Goal: Task Accomplishment & Management: Use online tool/utility

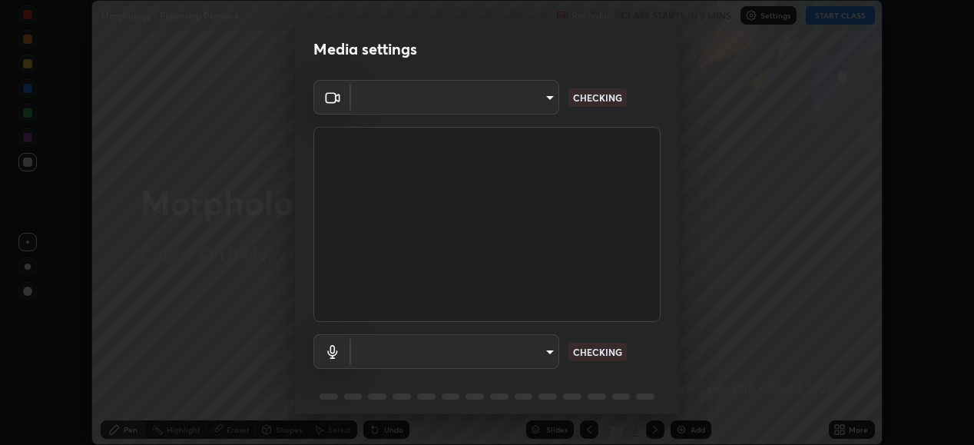
scroll to position [445, 974]
type input "6c2cbd707de14d6f22ad6aa38dcece7be3c4addb00b53b9d4bb55d2e14cdbb5a"
click at [409, 356] on body "Erase all Morphology - Flowering Plants-4 Recording CLASS STARTS IN 3 MINS Sett…" at bounding box center [487, 222] width 974 height 445
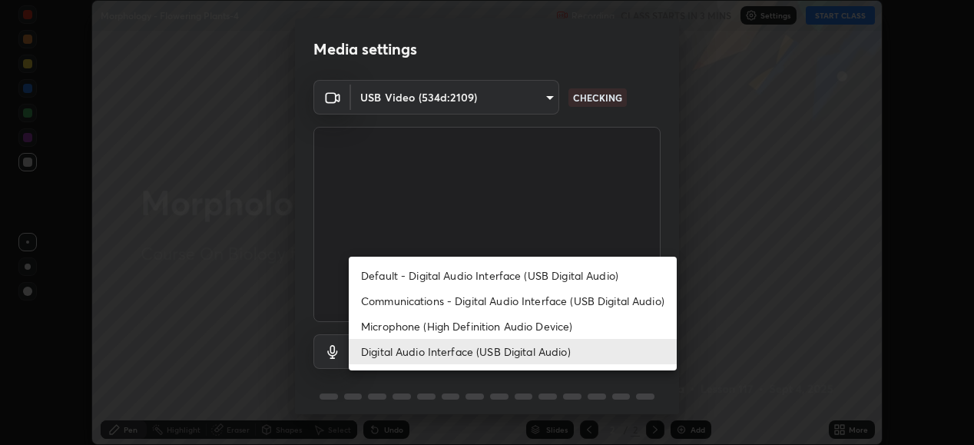
click at [393, 300] on li "Communications - Digital Audio Interface (USB Digital Audio)" at bounding box center [513, 300] width 328 height 25
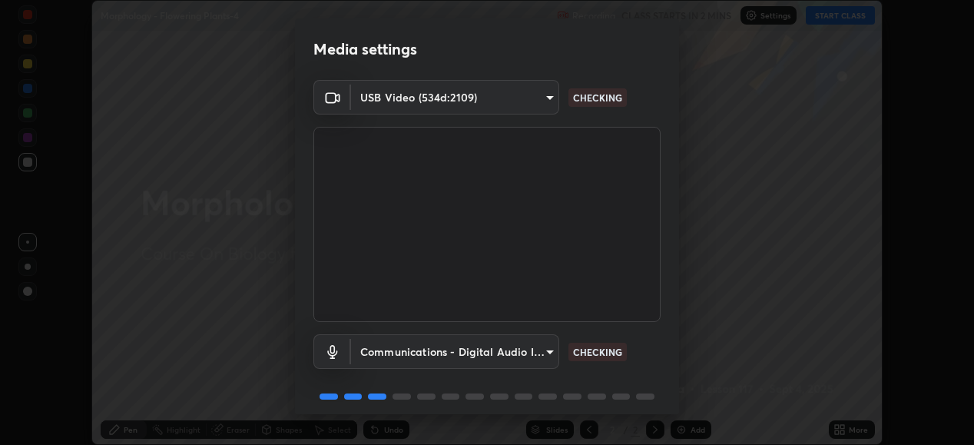
click at [396, 349] on body "Erase all Morphology - Flowering Plants-4 Recording CLASS STARTS IN 2 MINS Sett…" at bounding box center [487, 222] width 974 height 445
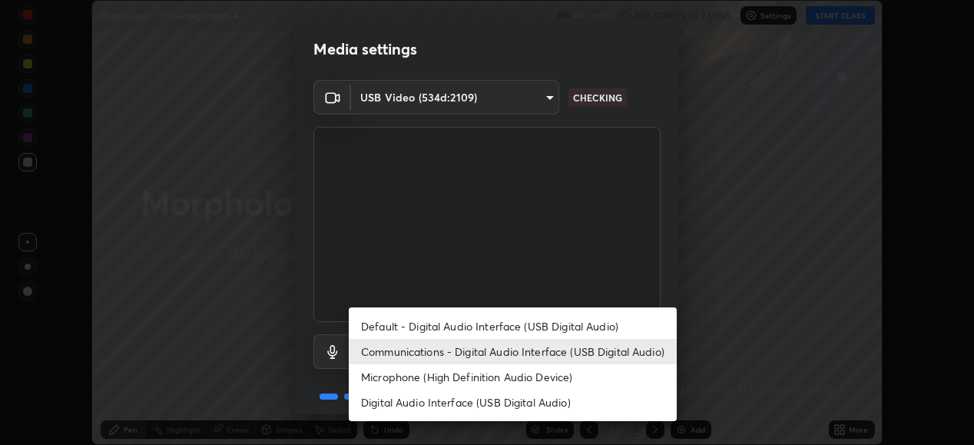
click at [381, 401] on li "Digital Audio Interface (USB Digital Audio)" at bounding box center [513, 401] width 328 height 25
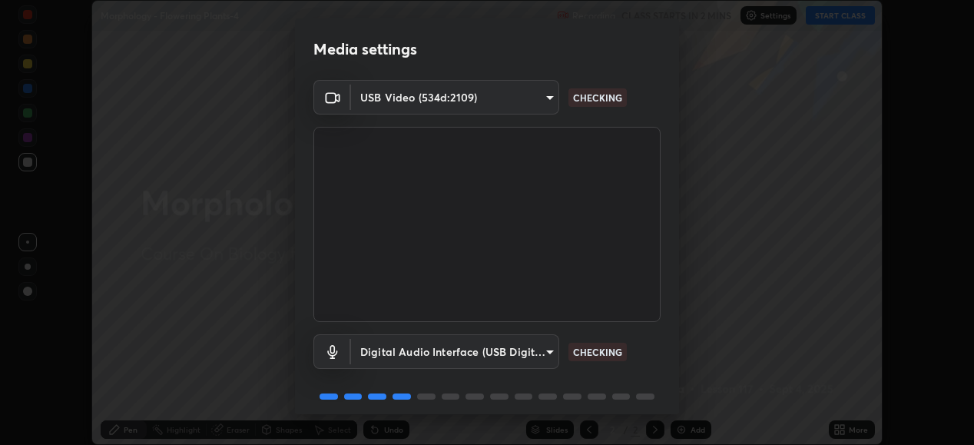
type input "c108463416e0f654911d3f2d5d8dc70540b561df972e8d28c90434f423b2e045"
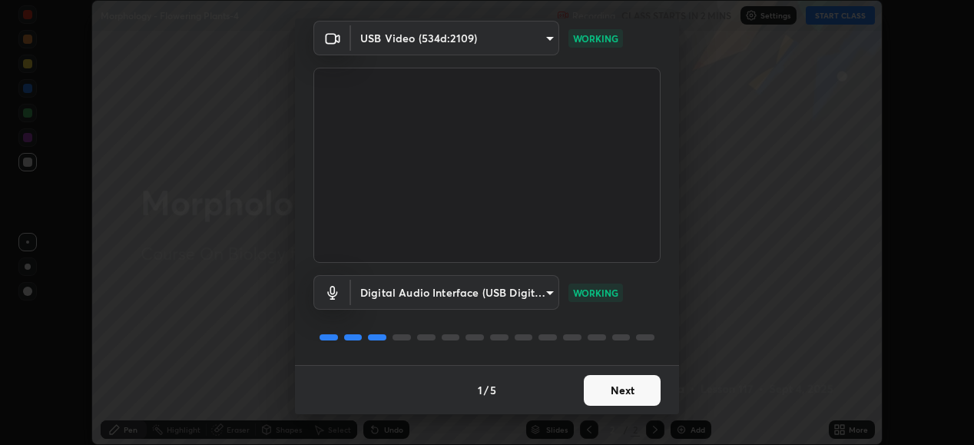
click at [598, 397] on button "Next" at bounding box center [622, 390] width 77 height 31
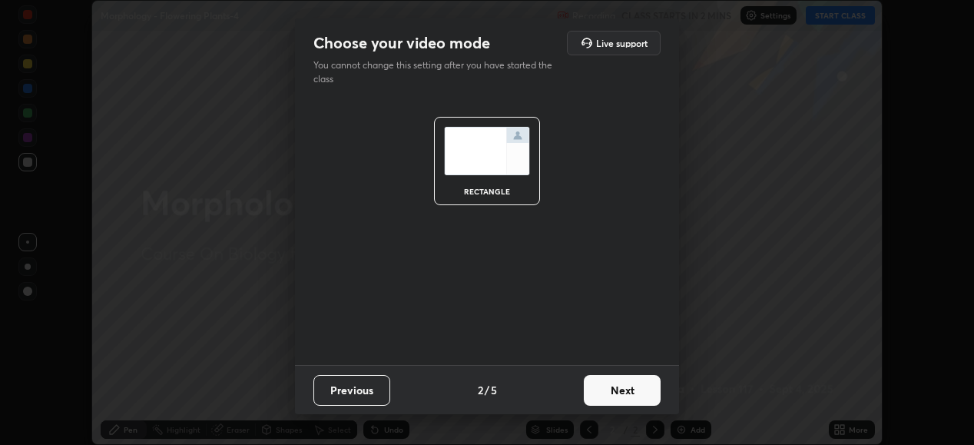
click at [600, 395] on button "Next" at bounding box center [622, 390] width 77 height 31
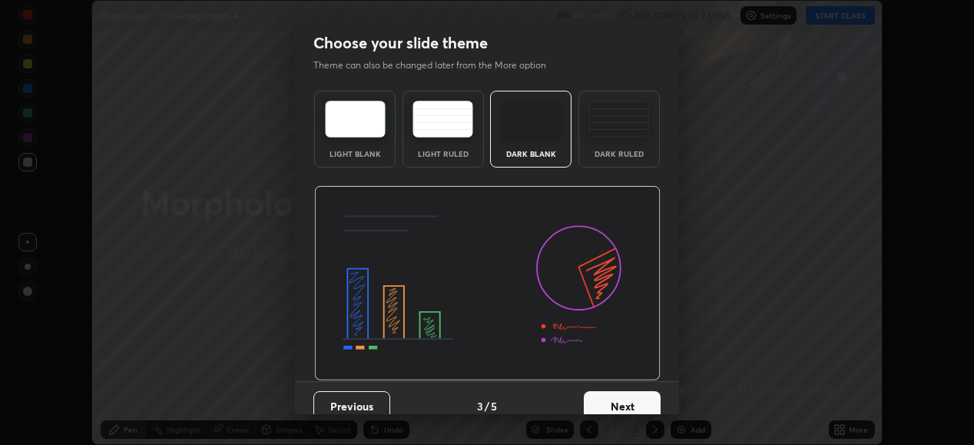
click at [607, 399] on button "Next" at bounding box center [622, 406] width 77 height 31
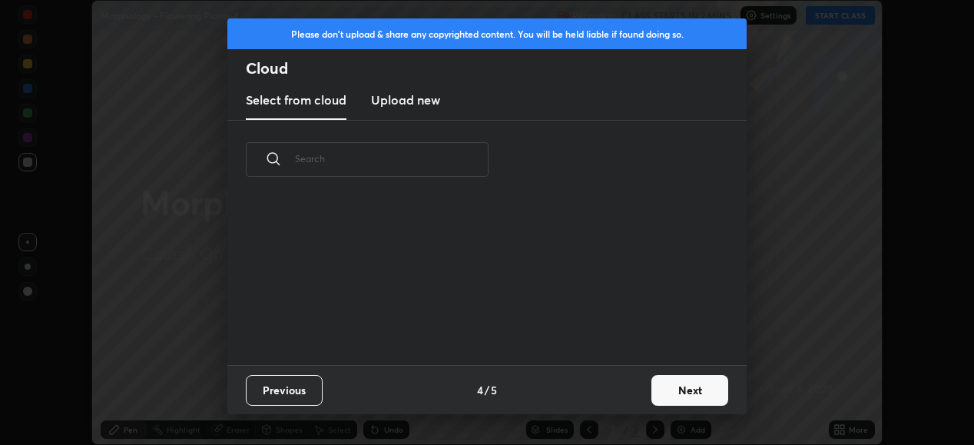
click at [657, 391] on button "Next" at bounding box center [689, 390] width 77 height 31
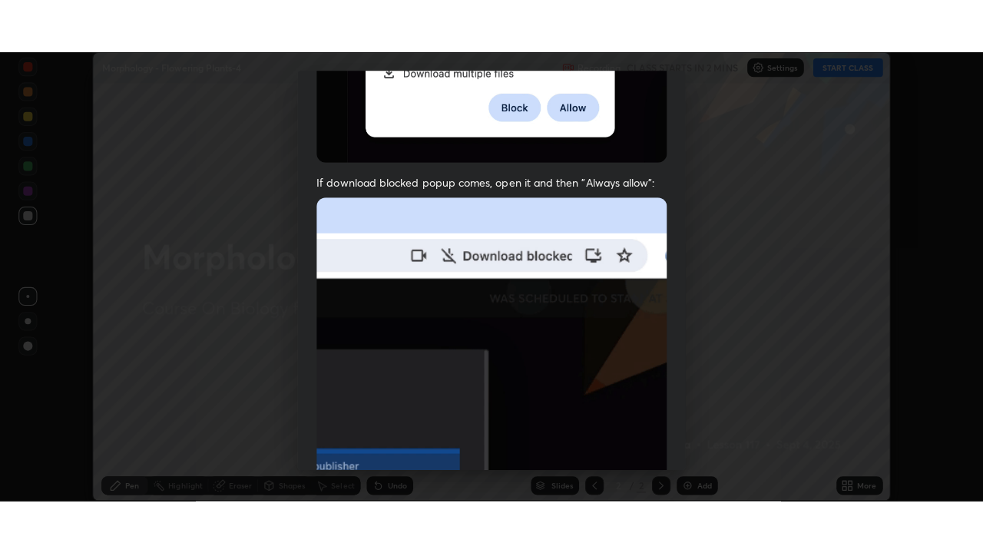
scroll to position [372, 0]
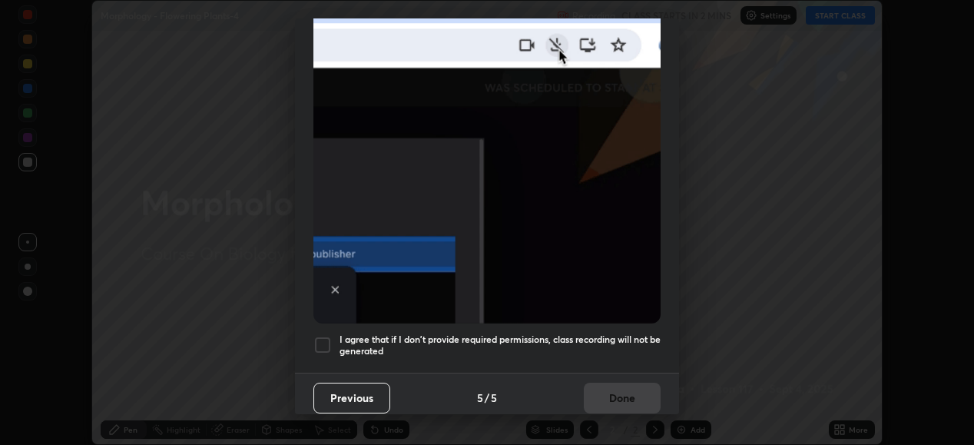
click at [327, 338] on div at bounding box center [322, 345] width 18 height 18
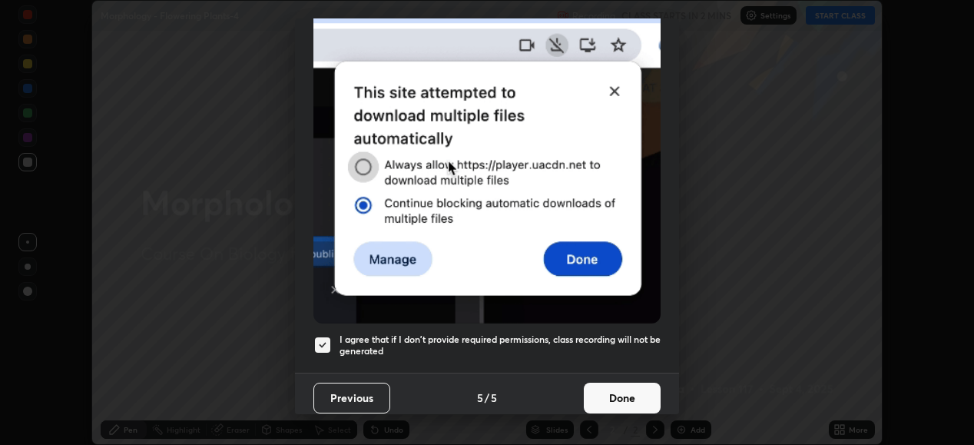
click at [608, 389] on button "Done" at bounding box center [622, 397] width 77 height 31
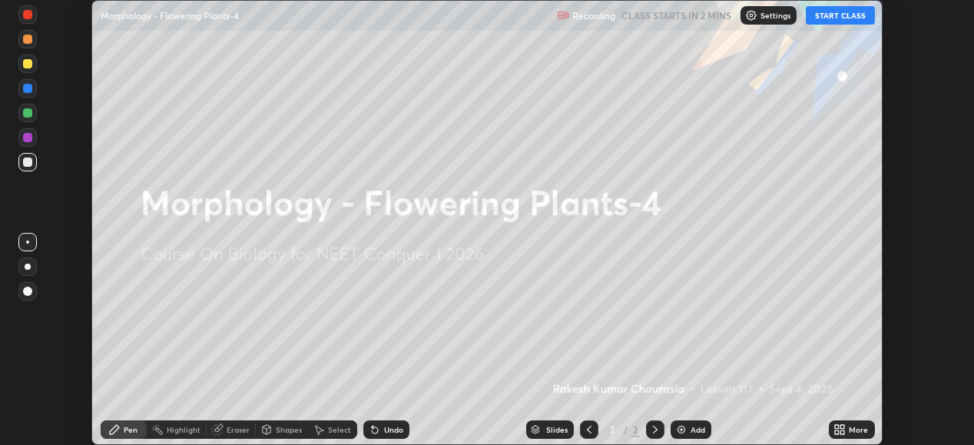
click at [856, 435] on div "More" at bounding box center [852, 429] width 46 height 18
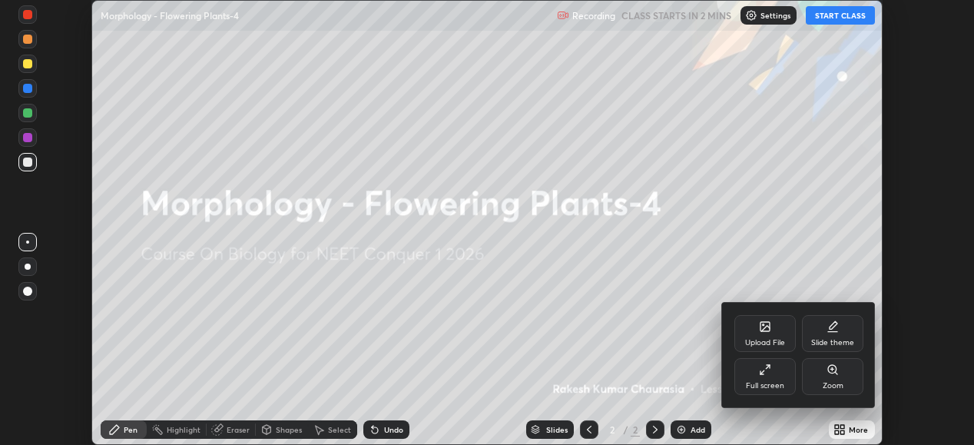
click at [845, 333] on div "Slide theme" at bounding box center [832, 333] width 61 height 37
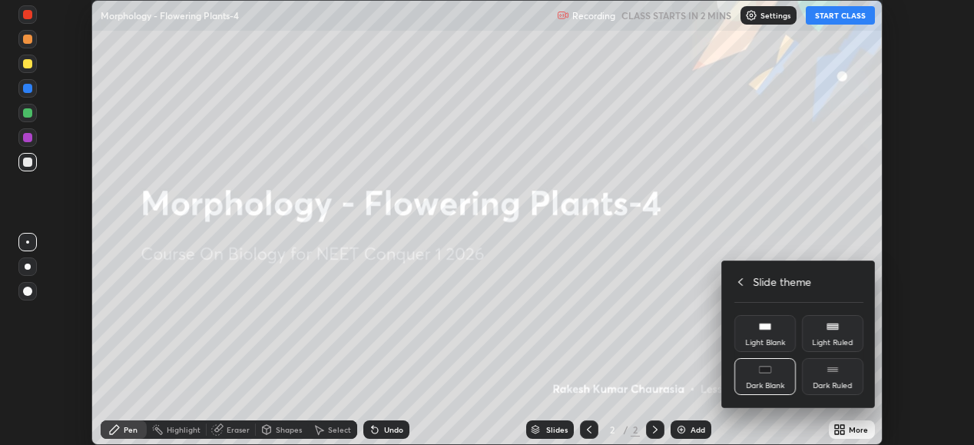
click at [839, 382] on div "Dark Ruled" at bounding box center [832, 386] width 39 height 8
click at [740, 284] on icon at bounding box center [740, 282] width 12 height 12
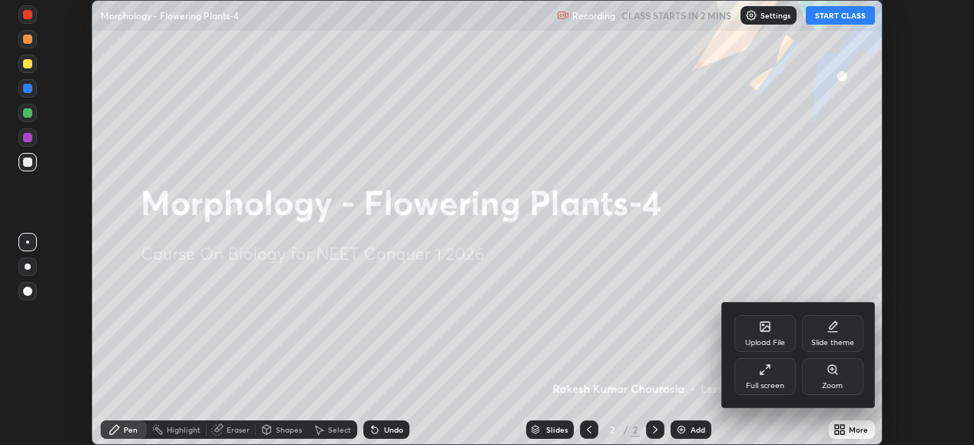
click at [773, 379] on div "Full screen" at bounding box center [764, 376] width 61 height 37
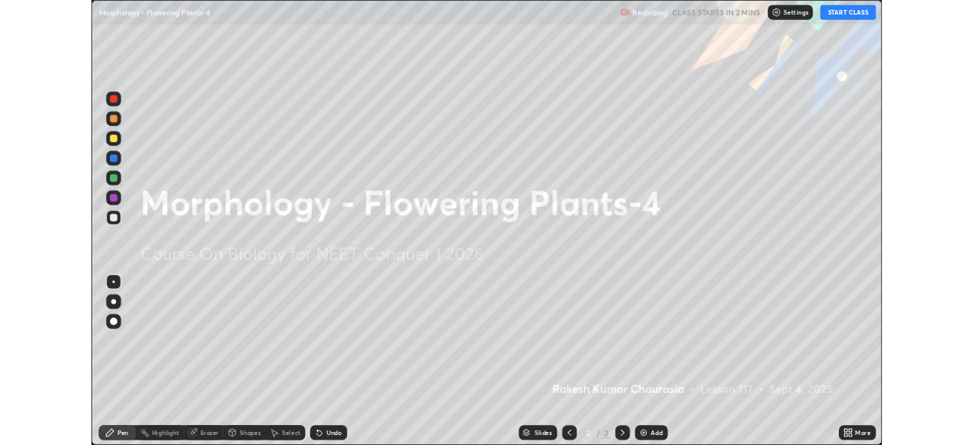
scroll to position [553, 983]
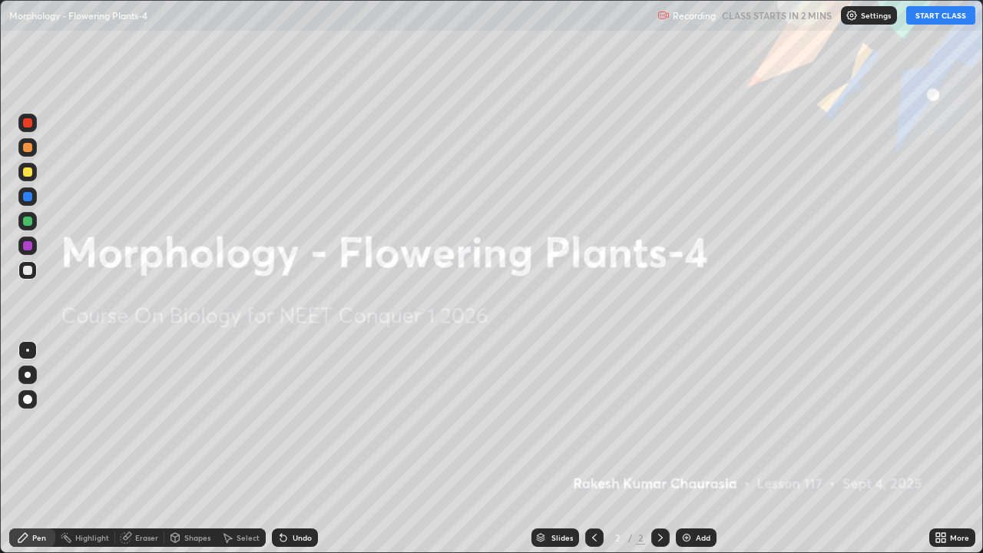
click at [932, 16] on button "START CLASS" at bounding box center [940, 15] width 69 height 18
click at [660, 444] on icon at bounding box center [660, 538] width 5 height 8
click at [693, 444] on div "Add" at bounding box center [696, 537] width 41 height 18
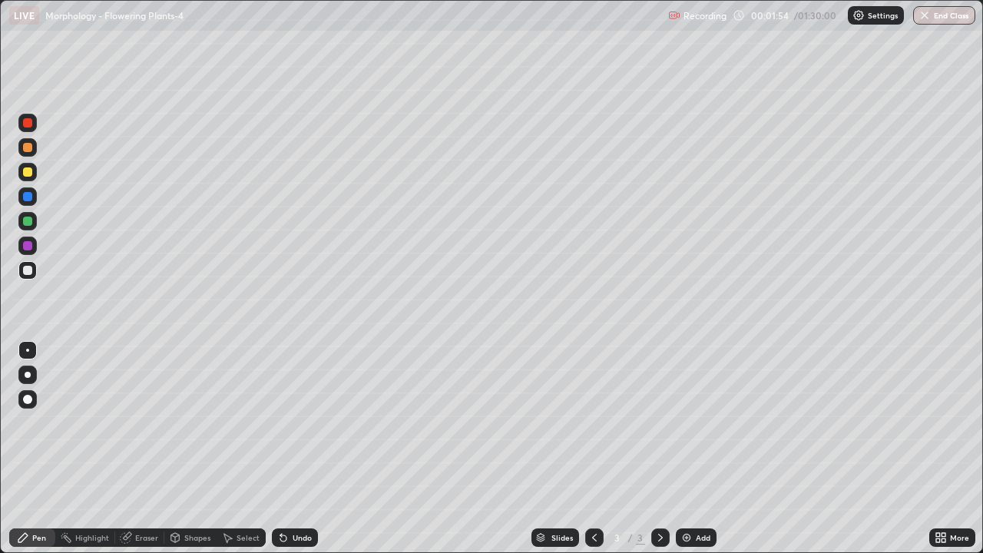
click at [29, 174] on div at bounding box center [27, 171] width 9 height 9
click at [31, 353] on div at bounding box center [27, 350] width 18 height 18
click at [32, 349] on div at bounding box center [27, 350] width 18 height 18
click at [298, 444] on div "Undo" at bounding box center [302, 538] width 19 height 8
click at [28, 272] on div at bounding box center [27, 270] width 9 height 9
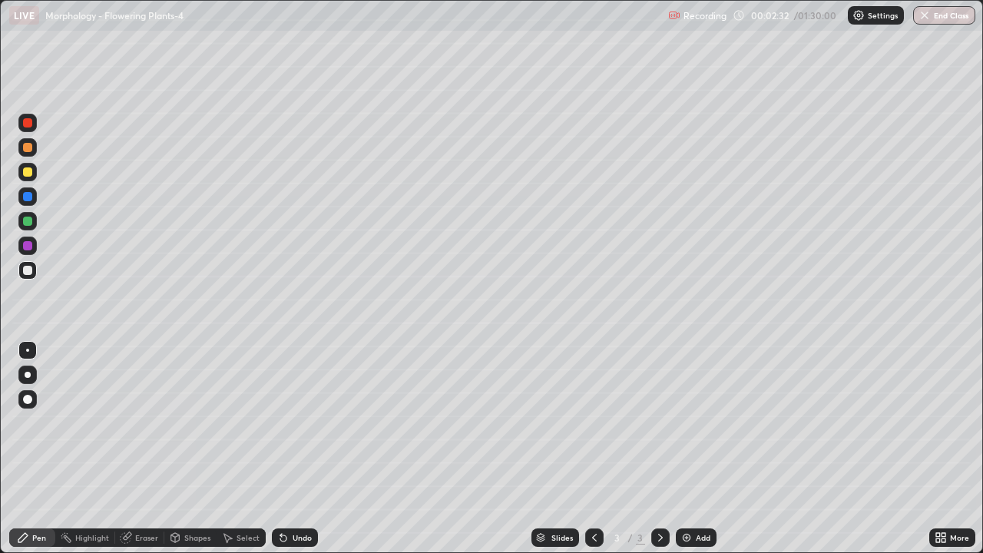
click at [187, 444] on div "Shapes" at bounding box center [197, 538] width 26 height 8
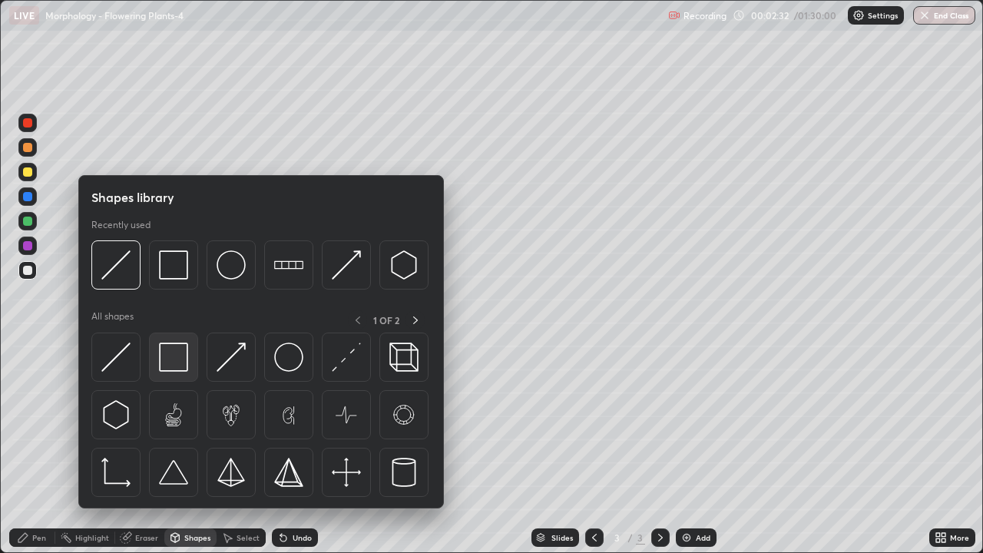
click at [172, 363] on img at bounding box center [173, 357] width 29 height 29
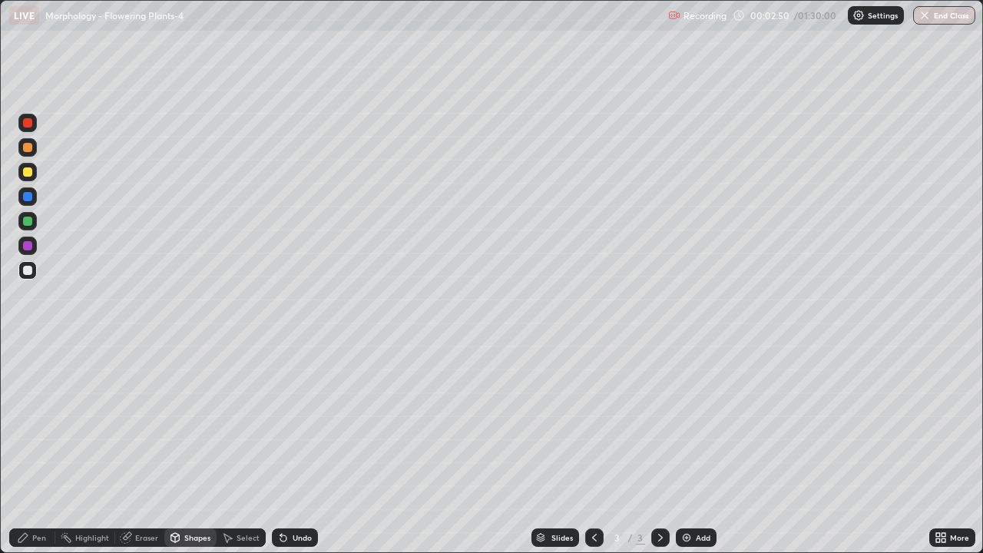
click at [31, 220] on div at bounding box center [27, 221] width 9 height 9
click at [35, 444] on div "Pen" at bounding box center [39, 538] width 14 height 8
click at [31, 270] on div at bounding box center [27, 270] width 9 height 9
click at [31, 349] on div at bounding box center [27, 350] width 18 height 18
click at [23, 268] on div at bounding box center [27, 270] width 9 height 9
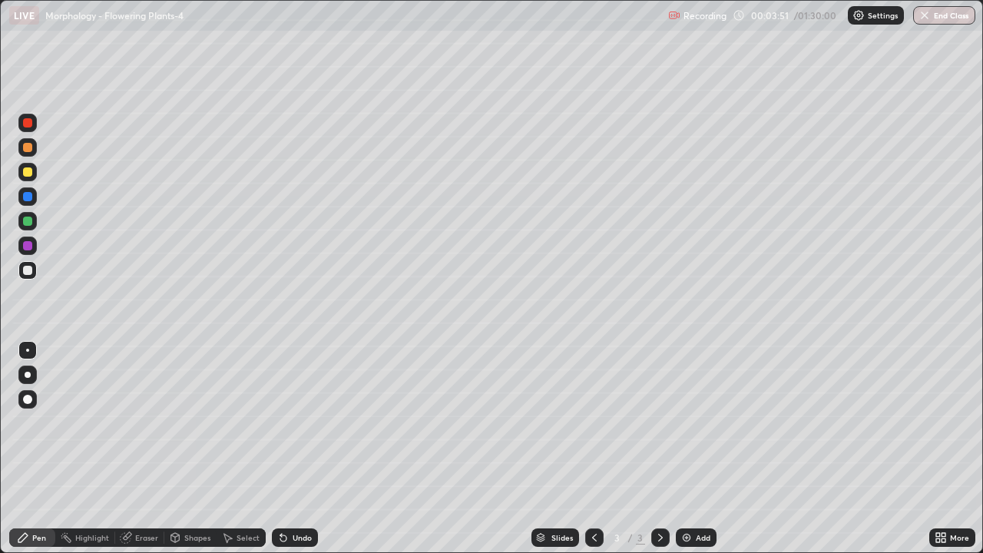
click at [28, 375] on div at bounding box center [28, 375] width 6 height 6
click at [29, 129] on div at bounding box center [27, 123] width 18 height 18
click at [23, 270] on div at bounding box center [27, 270] width 9 height 9
click at [28, 350] on div at bounding box center [27, 350] width 3 height 3
click at [31, 273] on div at bounding box center [27, 270] width 9 height 9
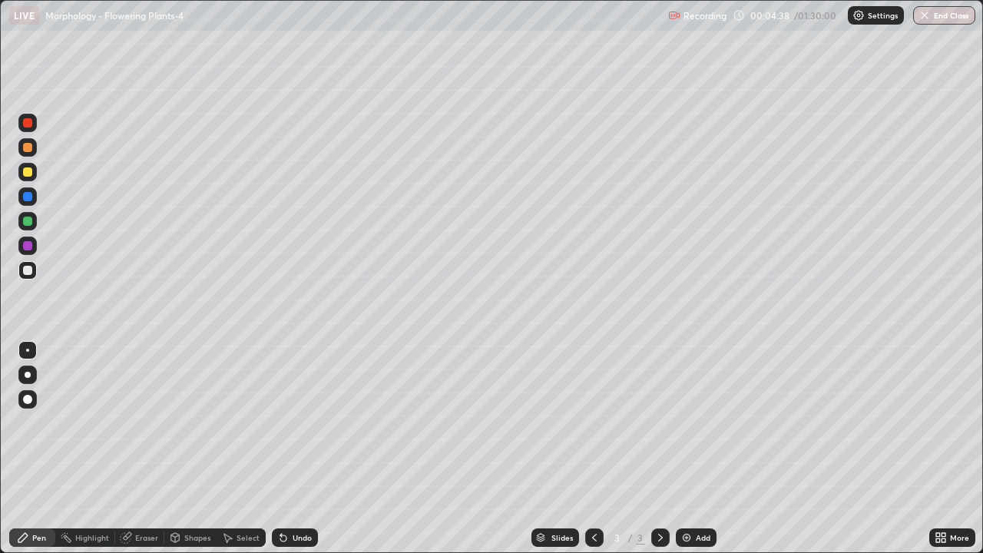
click at [28, 350] on div at bounding box center [27, 350] width 3 height 3
click at [31, 124] on div at bounding box center [27, 122] width 9 height 9
click at [26, 373] on div at bounding box center [28, 375] width 6 height 6
click at [25, 270] on div at bounding box center [27, 270] width 9 height 9
click at [28, 350] on div at bounding box center [27, 350] width 3 height 3
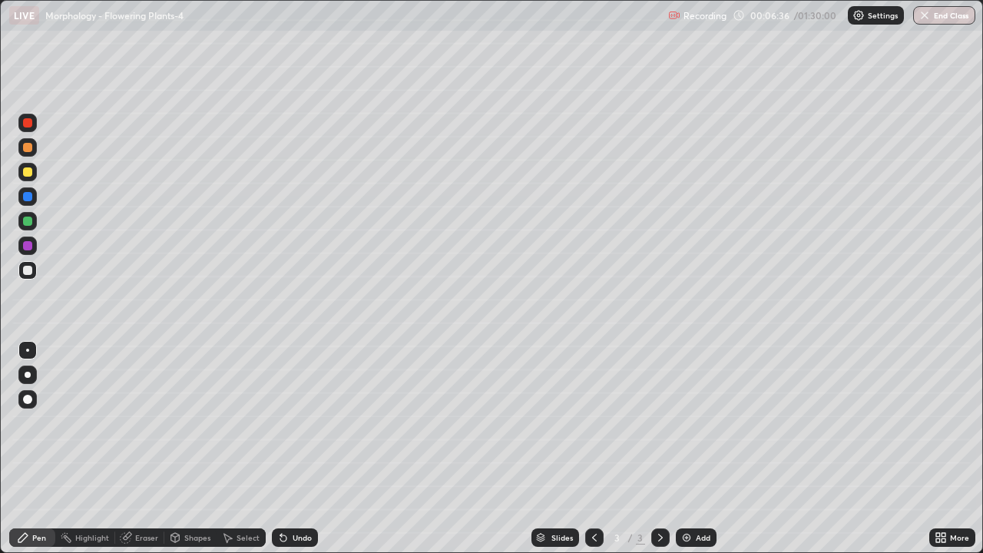
click at [300, 444] on div "Undo" at bounding box center [295, 537] width 46 height 18
click at [30, 270] on div at bounding box center [27, 270] width 9 height 9
click at [28, 350] on div at bounding box center [27, 350] width 3 height 3
click at [31, 124] on div at bounding box center [27, 122] width 9 height 9
click at [28, 375] on div at bounding box center [28, 375] width 6 height 6
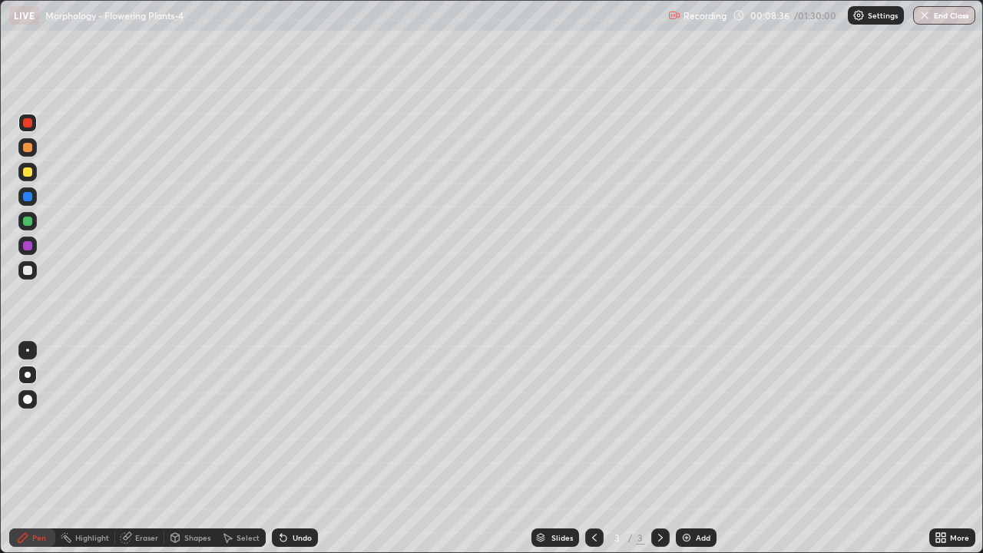
click at [23, 272] on div at bounding box center [27, 270] width 9 height 9
click at [28, 350] on div at bounding box center [27, 350] width 3 height 3
click at [701, 444] on div "Add" at bounding box center [703, 538] width 15 height 8
click at [31, 174] on div at bounding box center [27, 171] width 9 height 9
click at [592, 444] on icon at bounding box center [594, 537] width 12 height 12
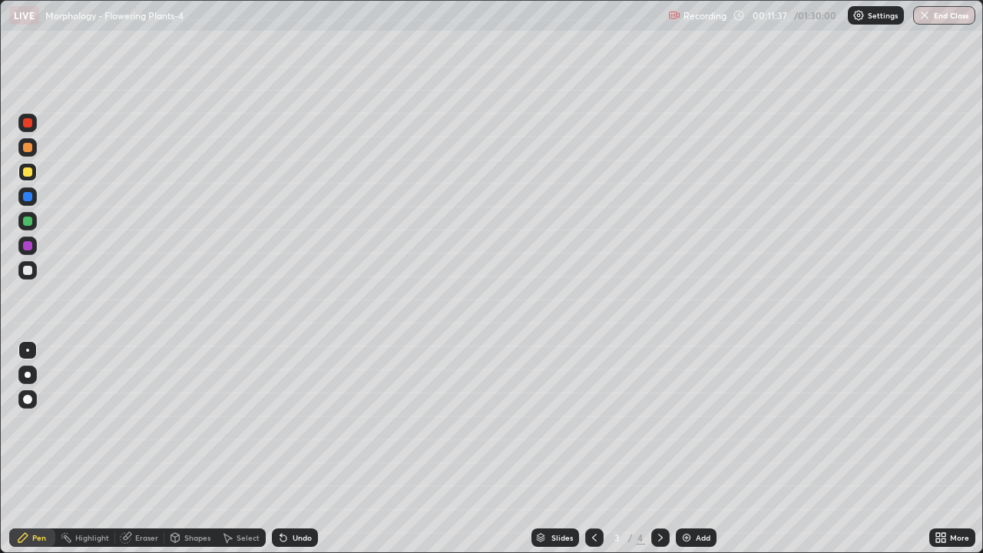
click at [661, 444] on icon at bounding box center [660, 537] width 12 height 12
click at [25, 270] on div at bounding box center [27, 270] width 9 height 9
click at [26, 350] on div at bounding box center [27, 350] width 3 height 3
click at [26, 175] on div at bounding box center [27, 171] width 9 height 9
click at [28, 270] on div at bounding box center [27, 270] width 9 height 9
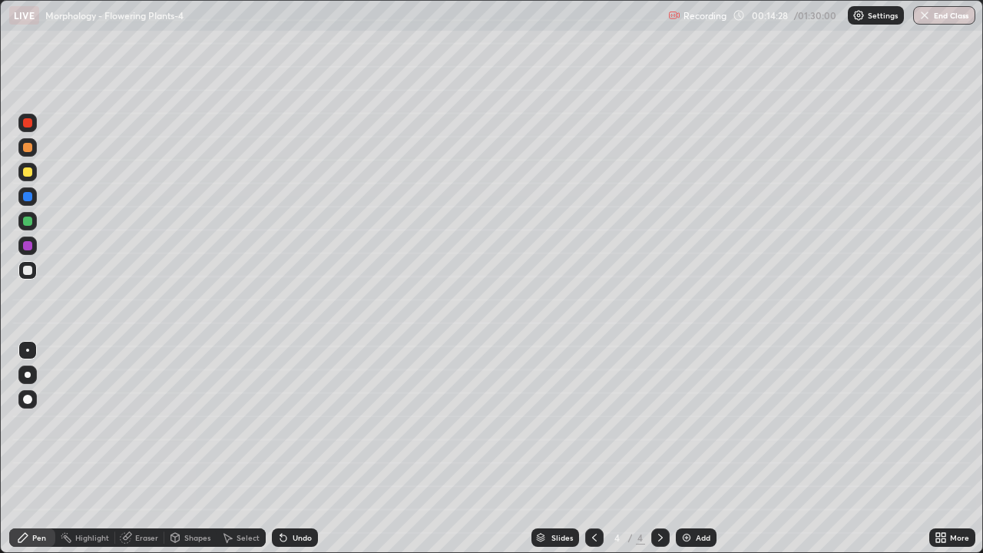
click at [25, 173] on div at bounding box center [27, 171] width 9 height 9
click at [28, 270] on div at bounding box center [27, 270] width 9 height 9
click at [286, 444] on icon at bounding box center [283, 537] width 12 height 12
click at [288, 444] on div "Undo" at bounding box center [295, 537] width 46 height 18
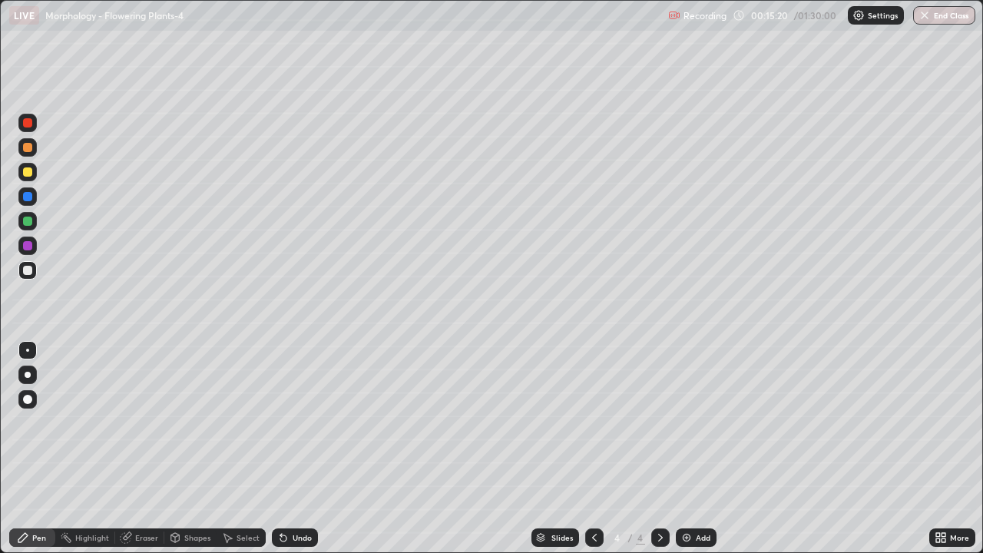
click at [289, 444] on div "Undo" at bounding box center [295, 537] width 46 height 18
click at [25, 173] on div at bounding box center [27, 171] width 9 height 9
click at [28, 243] on div at bounding box center [27, 245] width 9 height 9
click at [33, 273] on div at bounding box center [27, 270] width 18 height 18
click at [35, 221] on div at bounding box center [27, 221] width 18 height 18
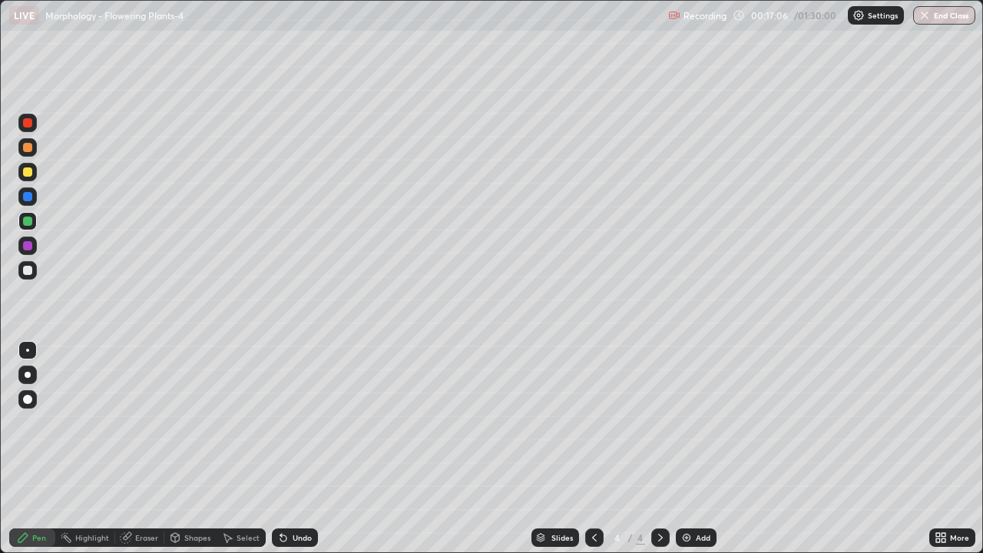
click at [25, 279] on div at bounding box center [27, 270] width 18 height 18
click at [28, 350] on div at bounding box center [27, 350] width 3 height 3
click at [28, 268] on div at bounding box center [27, 270] width 9 height 9
click at [28, 350] on div at bounding box center [27, 350] width 3 height 3
click at [280, 444] on icon at bounding box center [283, 538] width 6 height 6
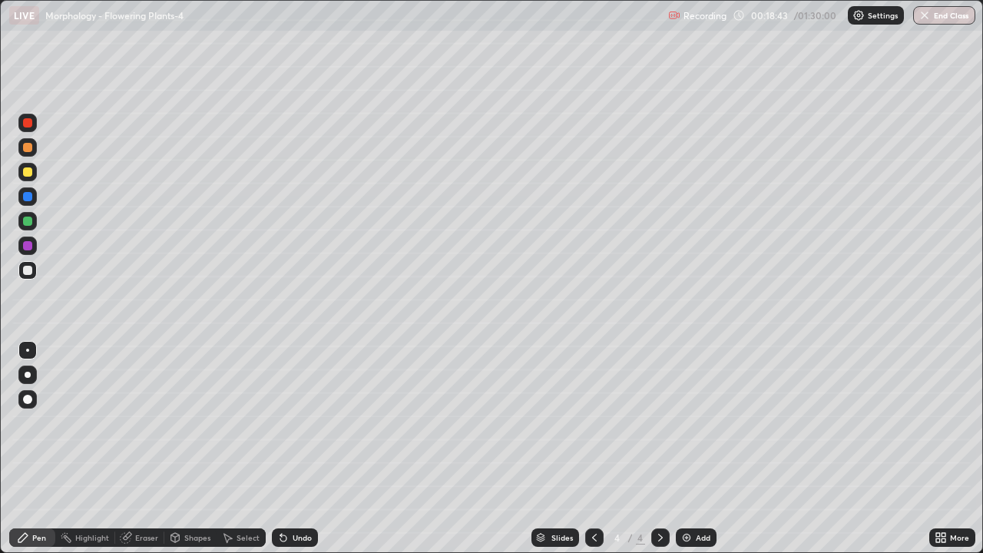
click at [281, 444] on icon at bounding box center [283, 538] width 6 height 6
click at [25, 222] on div at bounding box center [27, 221] width 9 height 9
click at [293, 444] on div "Undo" at bounding box center [295, 537] width 46 height 18
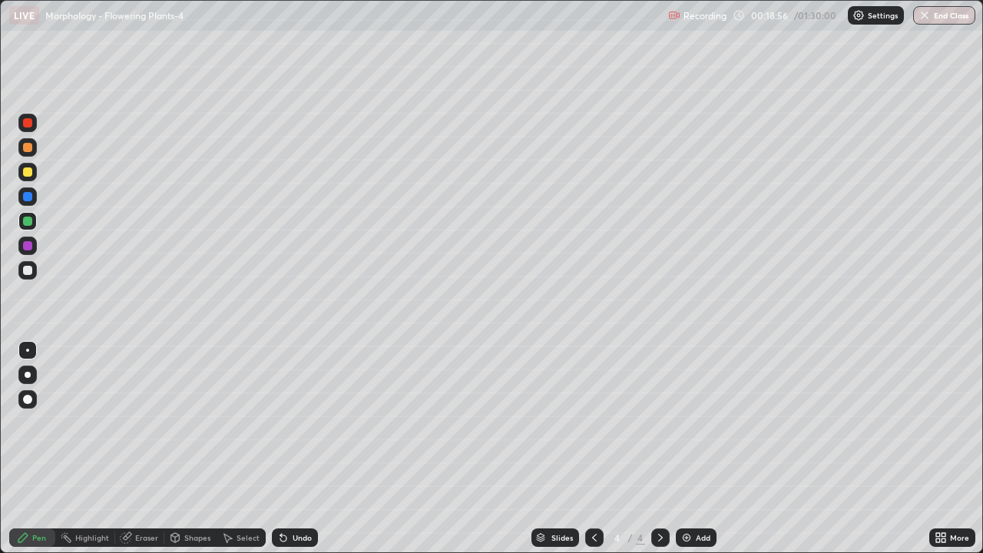
click at [290, 444] on div "Undo" at bounding box center [295, 537] width 46 height 18
click at [288, 444] on div "Undo" at bounding box center [295, 537] width 46 height 18
click at [31, 174] on div at bounding box center [27, 171] width 9 height 9
click at [30, 222] on div at bounding box center [27, 221] width 9 height 9
click at [23, 271] on div at bounding box center [27, 270] width 9 height 9
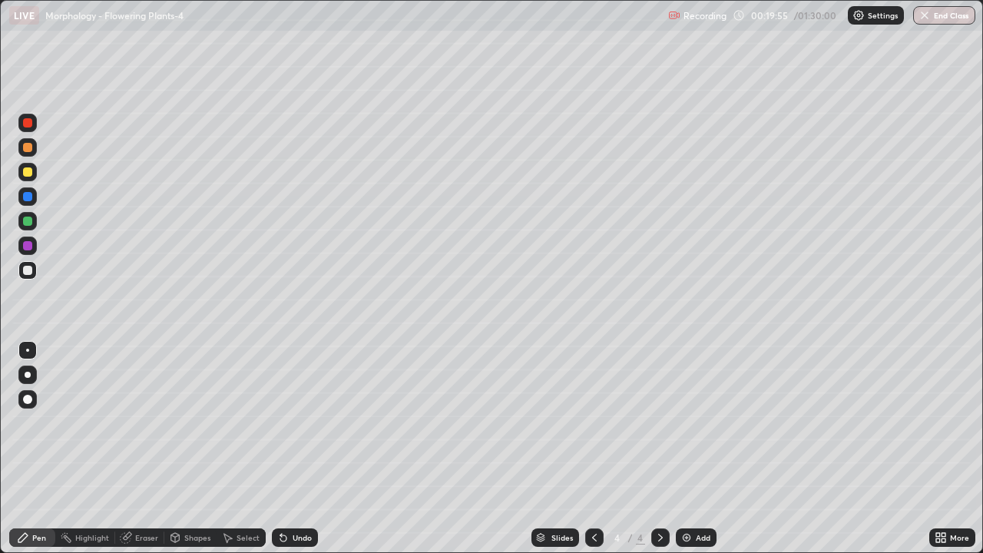
click at [28, 350] on div at bounding box center [27, 350] width 3 height 3
click at [27, 273] on div at bounding box center [27, 270] width 9 height 9
click at [26, 351] on div at bounding box center [27, 350] width 18 height 18
click at [26, 174] on div at bounding box center [27, 171] width 9 height 9
click at [696, 444] on div "Add" at bounding box center [703, 538] width 15 height 8
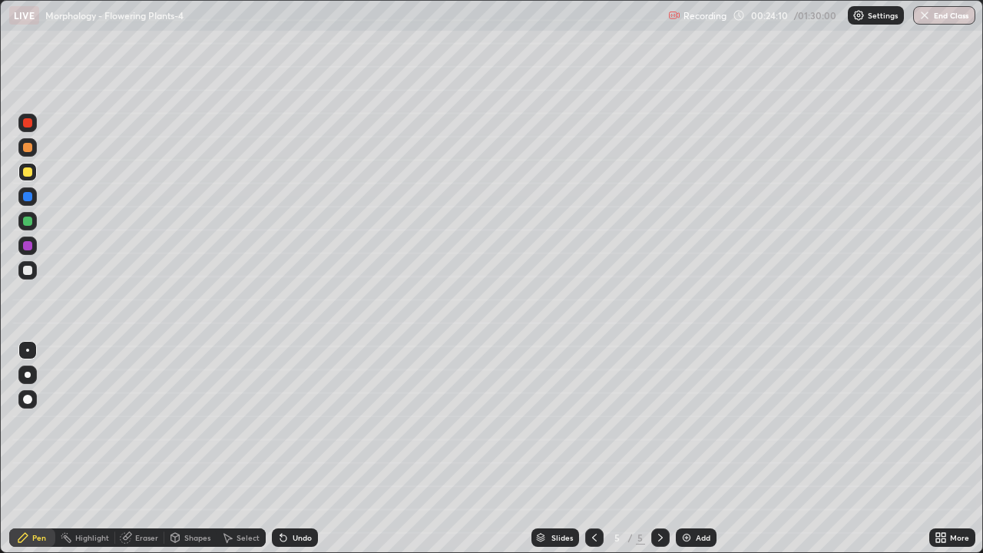
click at [593, 444] on icon at bounding box center [594, 537] width 12 height 12
click at [659, 444] on icon at bounding box center [660, 537] width 12 height 12
click at [140, 444] on div "Eraser" at bounding box center [146, 538] width 23 height 8
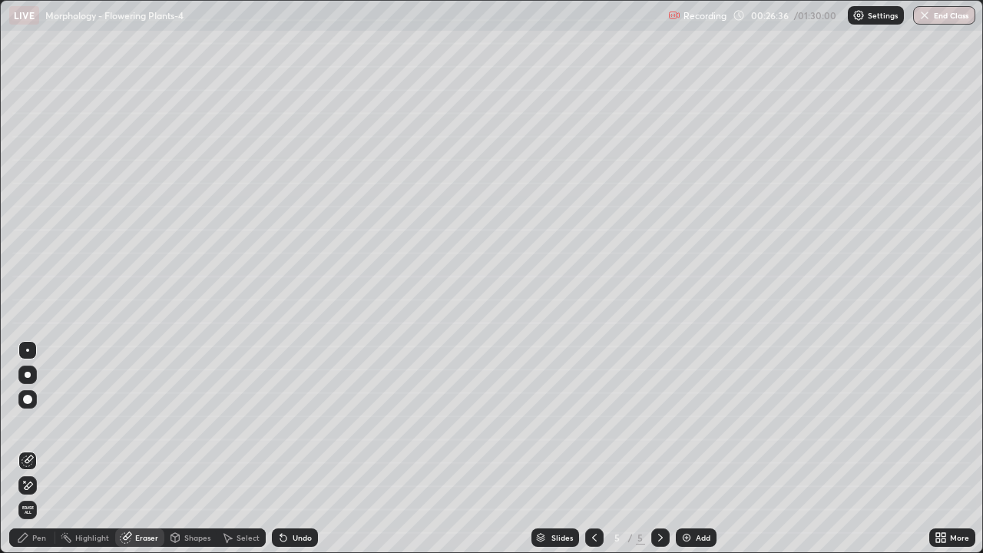
click at [246, 444] on div "Select" at bounding box center [248, 538] width 23 height 8
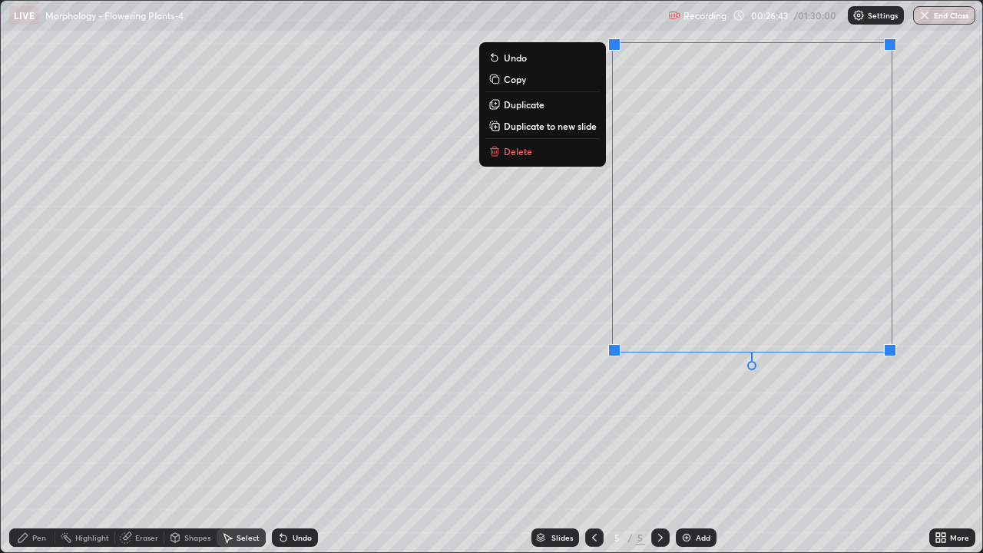
click at [516, 152] on p "Delete" at bounding box center [518, 151] width 28 height 12
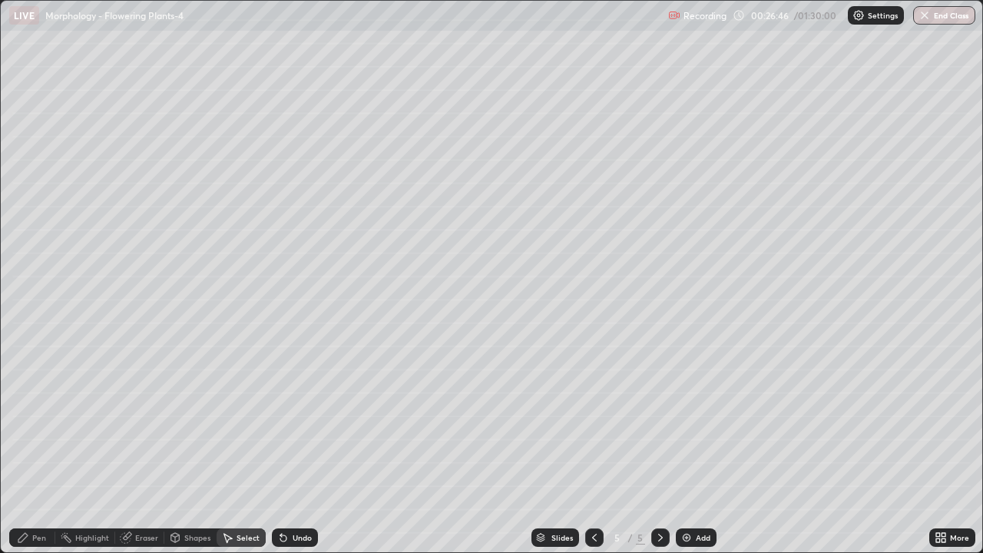
click at [39, 444] on div "Pen" at bounding box center [39, 538] width 14 height 8
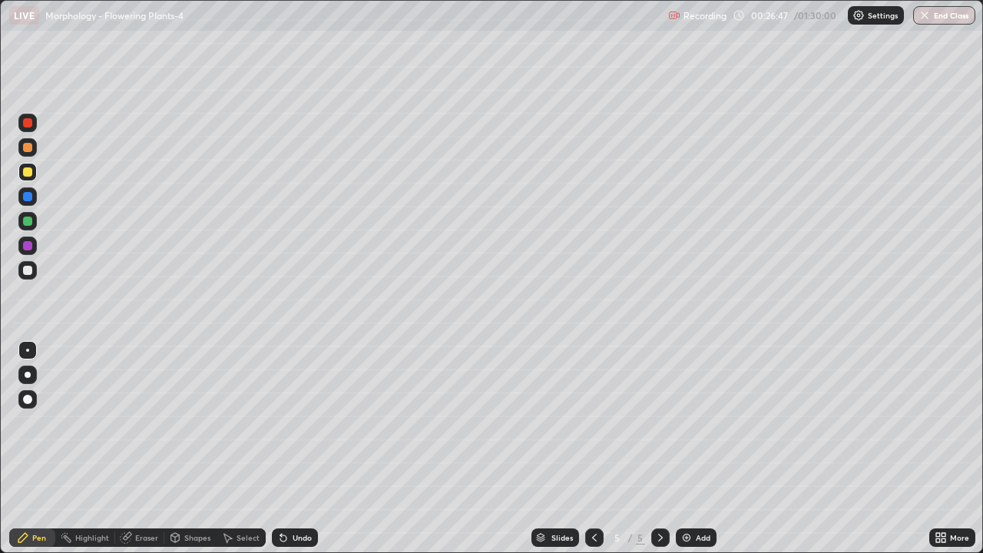
click at [26, 171] on div at bounding box center [27, 171] width 9 height 9
click at [28, 349] on div at bounding box center [27, 350] width 18 height 18
click at [20, 267] on div at bounding box center [27, 270] width 18 height 18
click at [28, 350] on div at bounding box center [27, 350] width 3 height 3
click at [29, 224] on div at bounding box center [27, 221] width 9 height 9
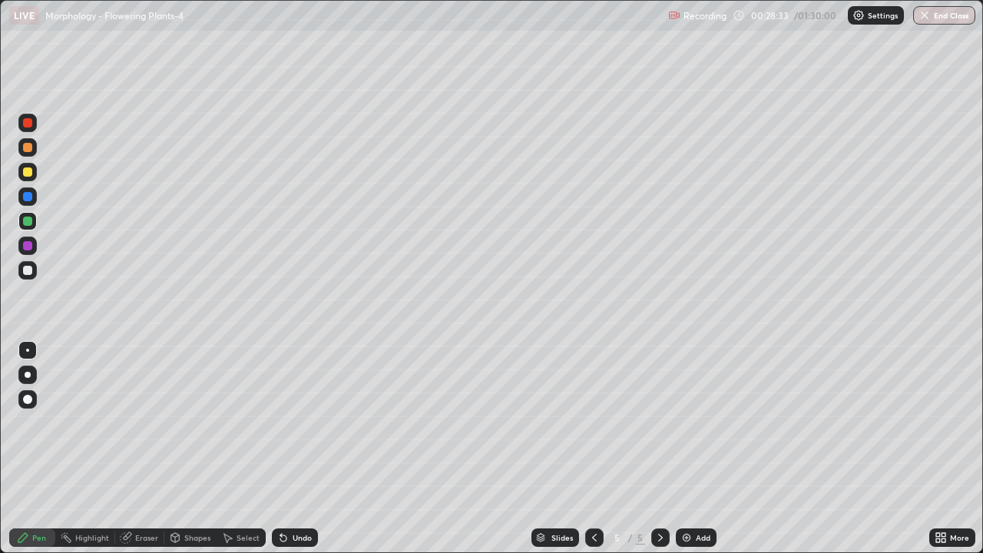
click at [30, 370] on div at bounding box center [27, 375] width 18 height 18
click at [28, 248] on div at bounding box center [27, 245] width 9 height 9
click at [31, 374] on div at bounding box center [27, 375] width 18 height 18
click at [28, 350] on div at bounding box center [27, 350] width 3 height 3
click at [28, 271] on div at bounding box center [27, 270] width 9 height 9
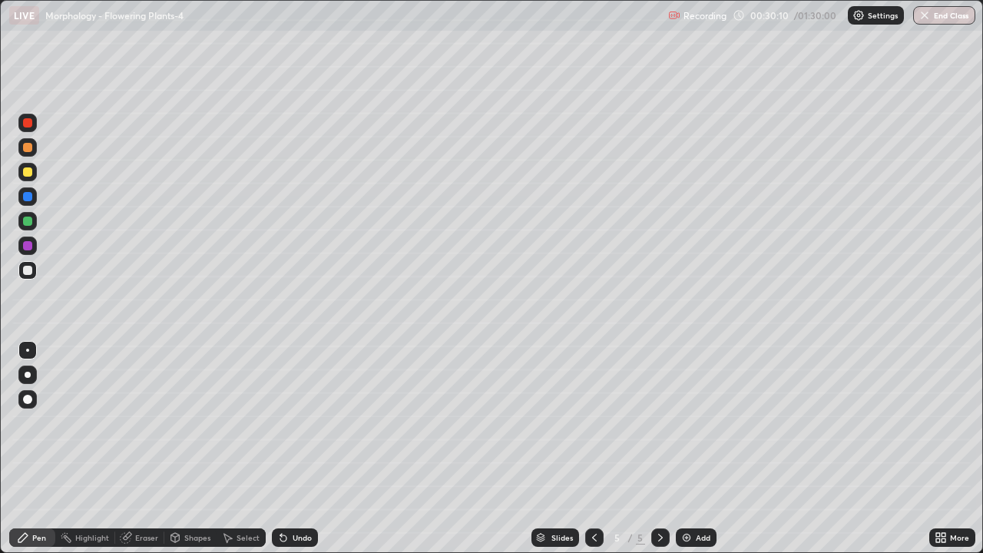
click at [25, 226] on div at bounding box center [27, 221] width 18 height 18
click at [29, 270] on div at bounding box center [27, 270] width 9 height 9
click at [28, 247] on div at bounding box center [27, 245] width 9 height 9
click at [26, 372] on div at bounding box center [28, 375] width 6 height 6
click at [29, 269] on div at bounding box center [27, 270] width 9 height 9
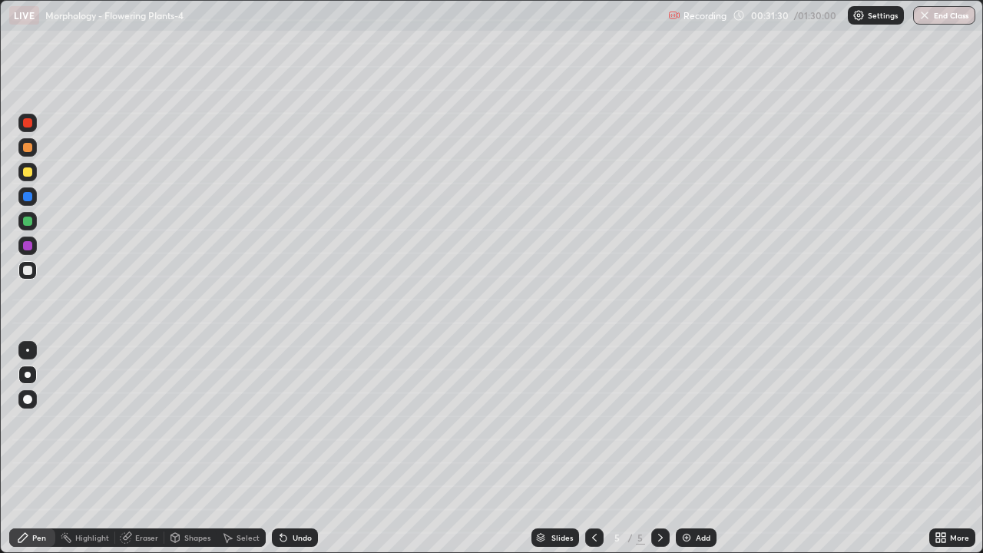
click at [29, 347] on div at bounding box center [27, 350] width 18 height 18
click at [22, 251] on div at bounding box center [27, 246] width 18 height 18
click at [28, 375] on div at bounding box center [28, 375] width 6 height 6
click at [29, 272] on div at bounding box center [27, 270] width 9 height 9
click at [28, 350] on div at bounding box center [27, 350] width 3 height 3
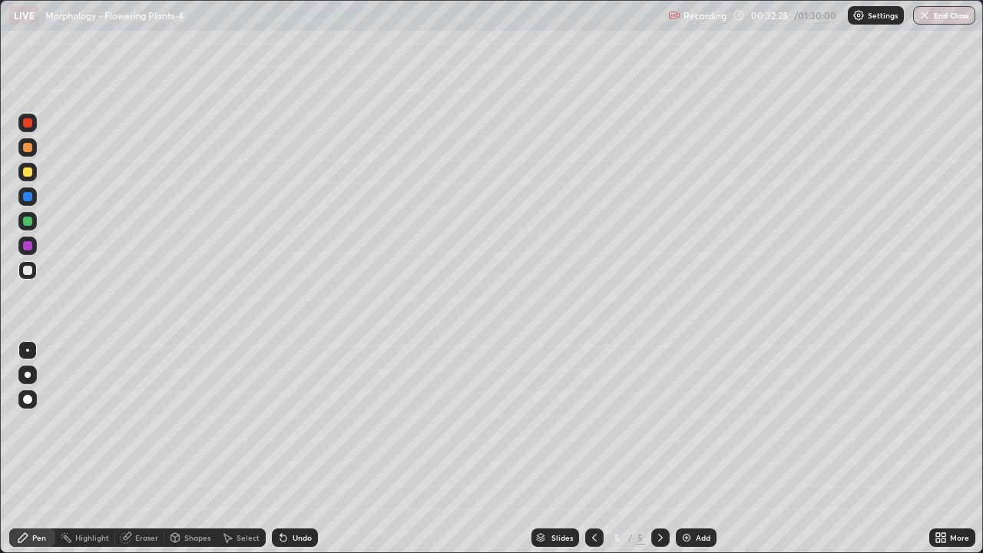
click at [29, 223] on div at bounding box center [27, 221] width 9 height 9
click at [25, 270] on div at bounding box center [27, 270] width 9 height 9
click at [28, 350] on div at bounding box center [27, 350] width 3 height 3
click at [284, 444] on icon at bounding box center [283, 538] width 6 height 6
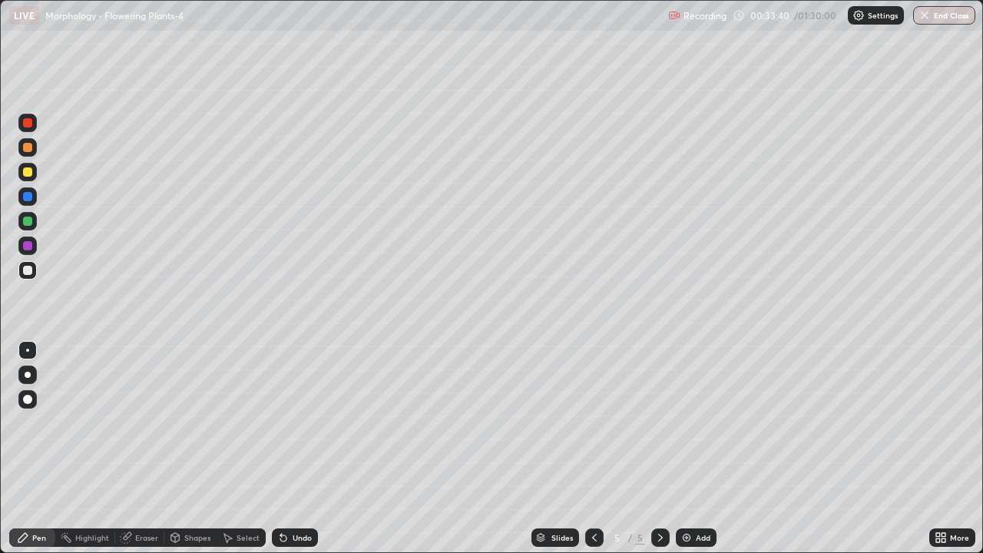
click at [286, 444] on icon at bounding box center [283, 537] width 12 height 12
click at [285, 444] on icon at bounding box center [283, 537] width 12 height 12
click at [282, 444] on icon at bounding box center [283, 538] width 6 height 6
click at [28, 173] on div at bounding box center [27, 171] width 9 height 9
click at [27, 279] on div at bounding box center [27, 270] width 18 height 18
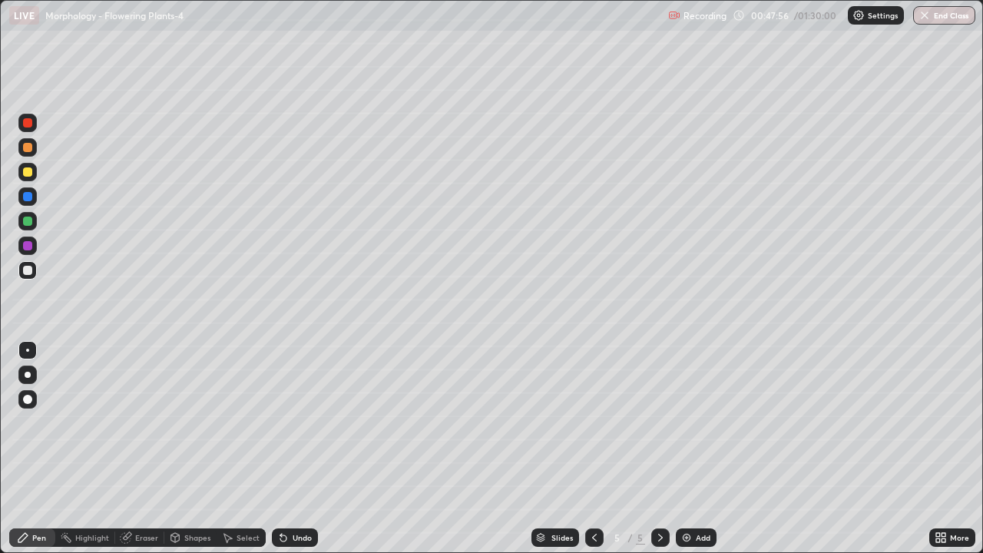
click at [659, 444] on icon at bounding box center [660, 537] width 12 height 12
click at [701, 444] on div "Add" at bounding box center [703, 538] width 15 height 8
click at [28, 381] on div at bounding box center [27, 375] width 18 height 18
click at [25, 396] on div at bounding box center [27, 399] width 9 height 9
click at [25, 247] on div at bounding box center [27, 245] width 9 height 9
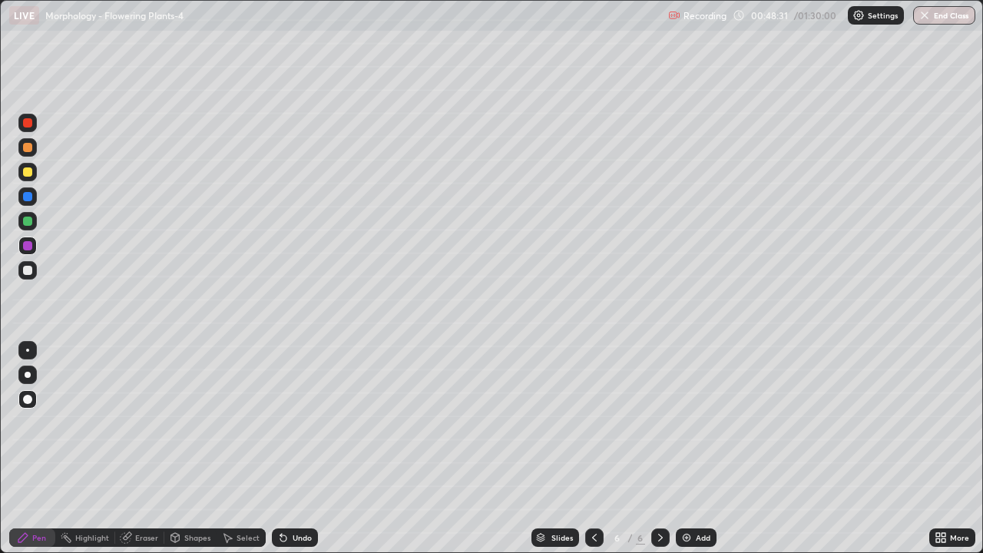
click at [31, 225] on div at bounding box center [27, 221] width 18 height 18
click at [28, 271] on div at bounding box center [27, 270] width 9 height 9
click at [25, 127] on div at bounding box center [27, 122] width 9 height 9
click at [28, 221] on div at bounding box center [27, 221] width 9 height 9
click at [35, 148] on div at bounding box center [27, 147] width 18 height 18
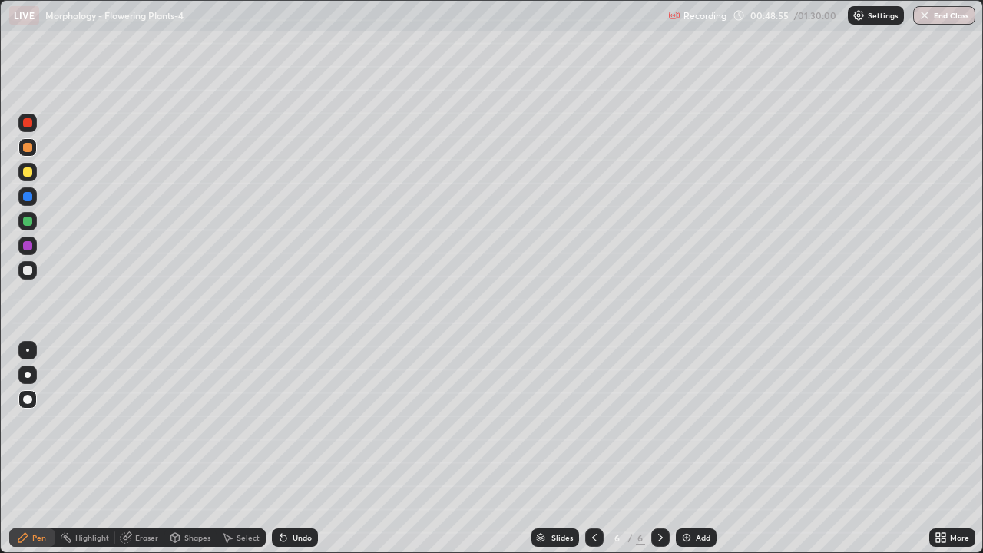
click at [25, 195] on div at bounding box center [27, 196] width 9 height 9
click at [293, 444] on div "Undo" at bounding box center [302, 538] width 19 height 8
click at [28, 274] on div at bounding box center [27, 270] width 9 height 9
click at [241, 444] on div "Select" at bounding box center [241, 537] width 49 height 18
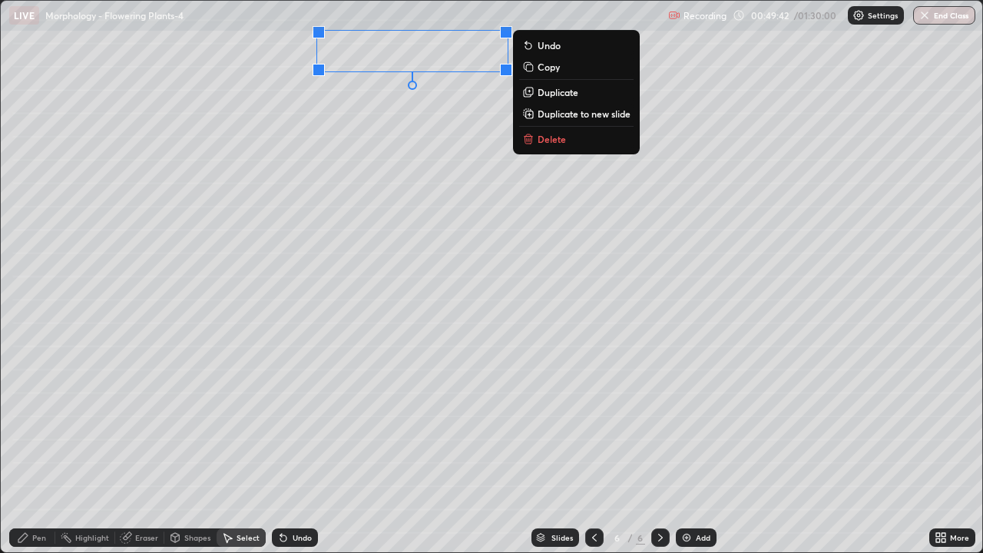
click at [404, 252] on div "0 ° Undo Copy Duplicate Duplicate to new slide Delete" at bounding box center [492, 276] width 982 height 551
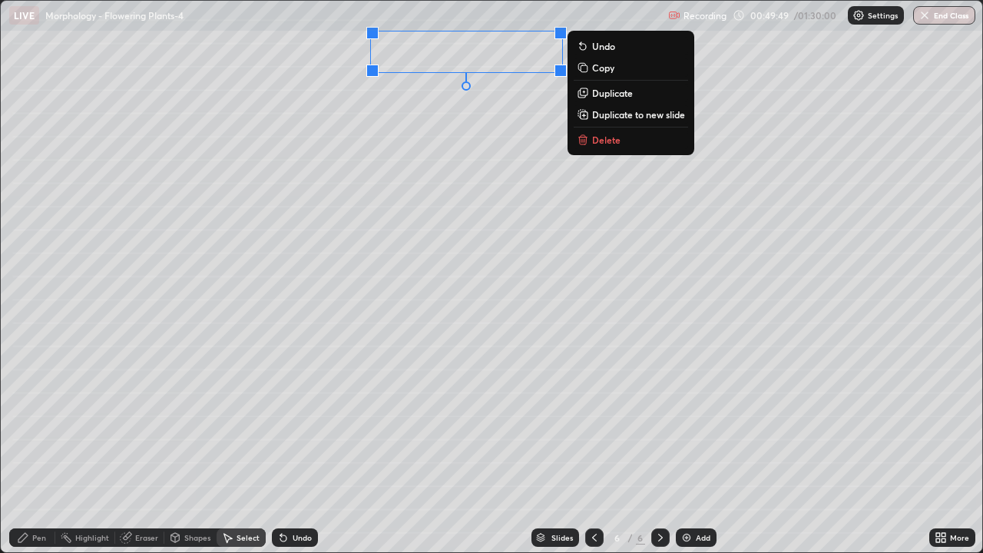
click at [470, 318] on div "0 ° Undo Copy Duplicate Duplicate to new slide Delete" at bounding box center [492, 276] width 982 height 551
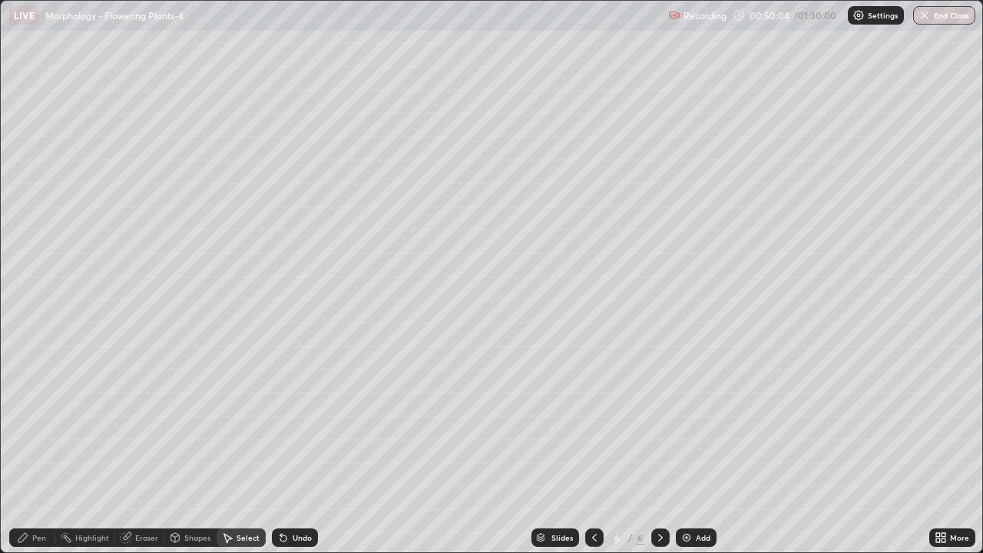
click at [32, 444] on div "Pen" at bounding box center [39, 538] width 14 height 8
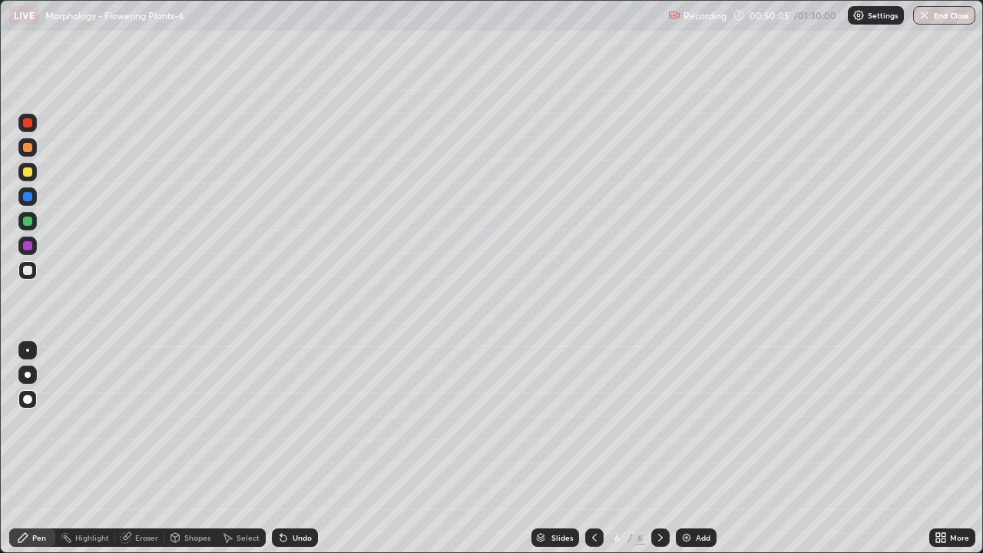
click at [31, 269] on div at bounding box center [27, 270] width 9 height 9
click at [28, 350] on div at bounding box center [27, 350] width 3 height 3
click at [28, 269] on div at bounding box center [27, 270] width 9 height 9
click at [28, 375] on div at bounding box center [28, 375] width 6 height 6
click at [34, 276] on div at bounding box center [27, 270] width 18 height 18
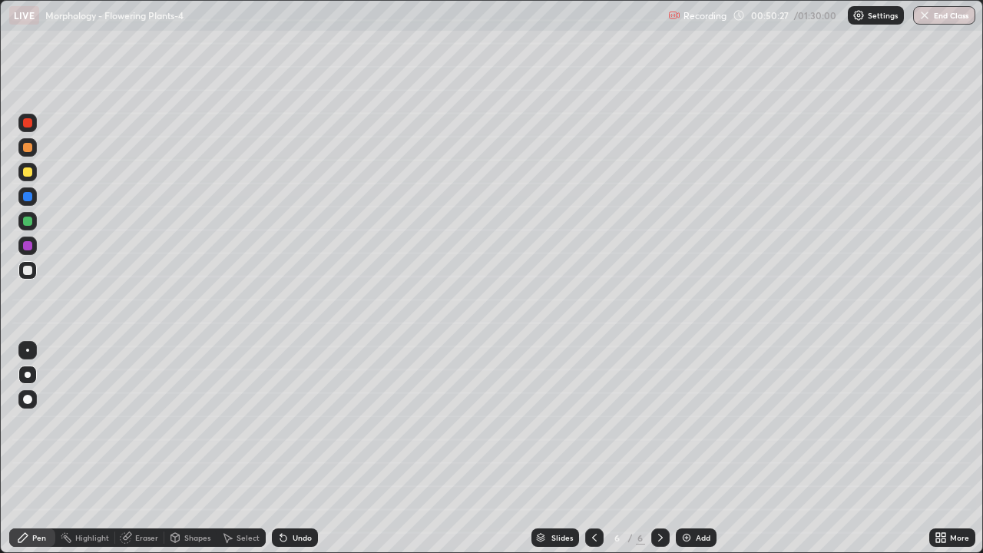
click at [28, 350] on div at bounding box center [27, 350] width 3 height 3
click at [942, 444] on icon at bounding box center [941, 537] width 12 height 12
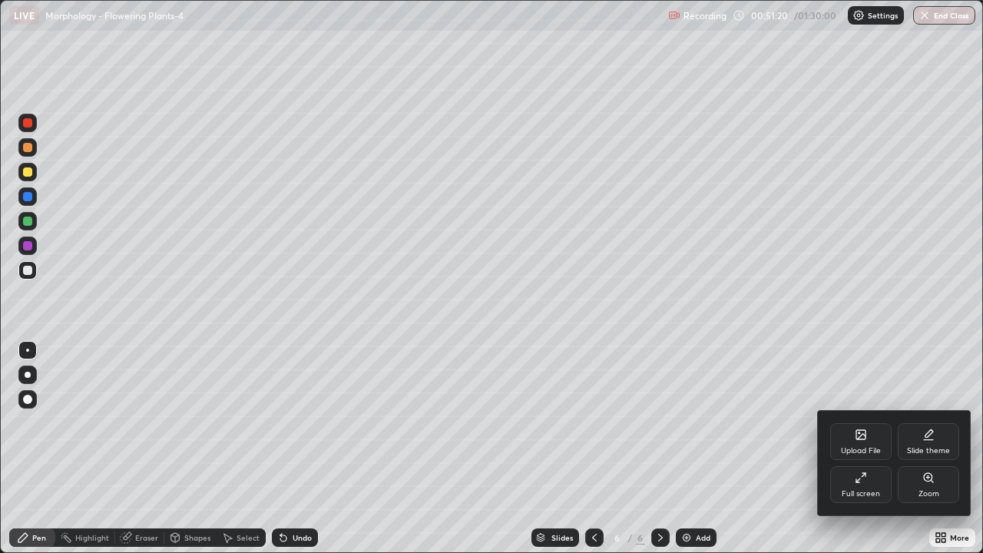
click at [866, 444] on div "Full screen" at bounding box center [861, 494] width 38 height 8
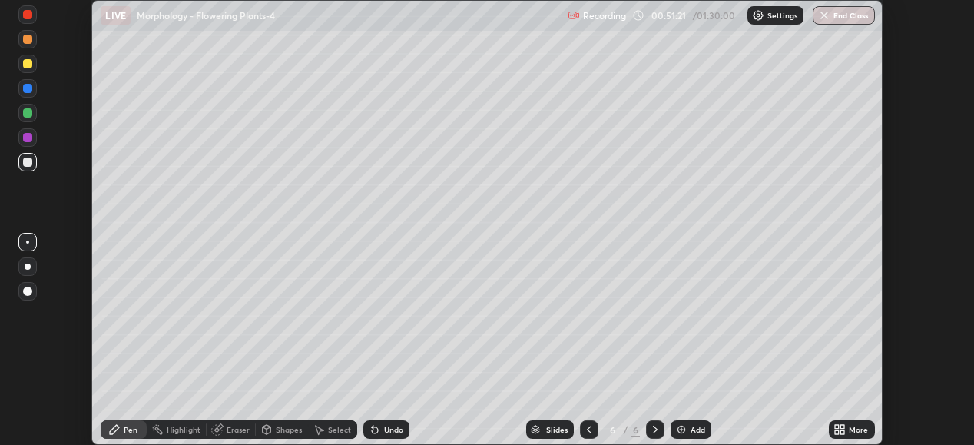
scroll to position [76359, 75830]
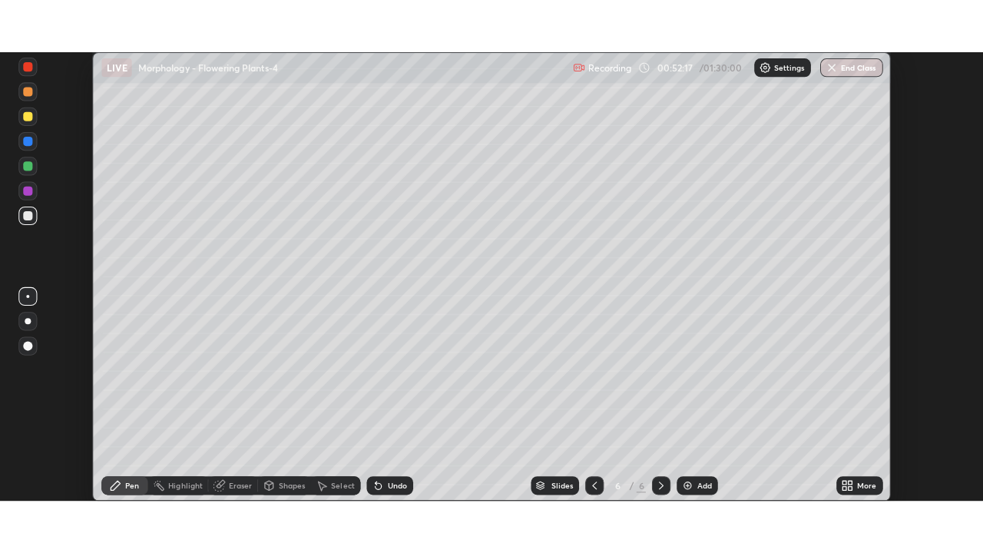
scroll to position [445, 974]
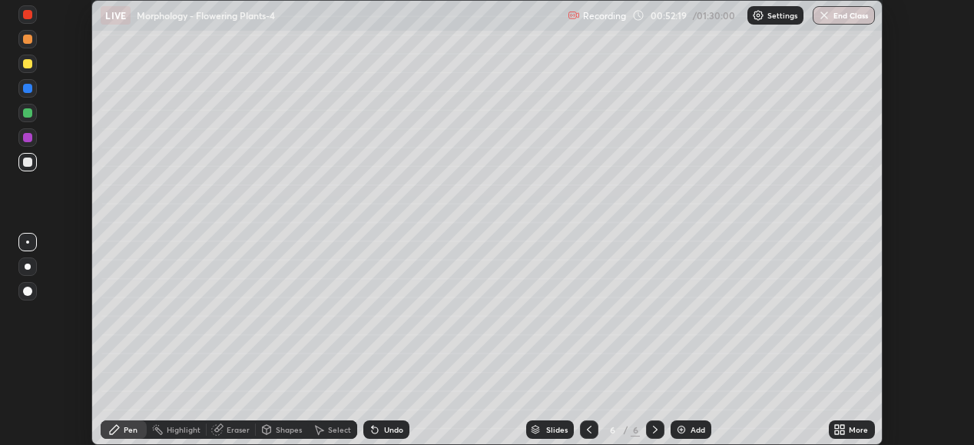
click at [843, 425] on icon at bounding box center [842, 427] width 4 height 4
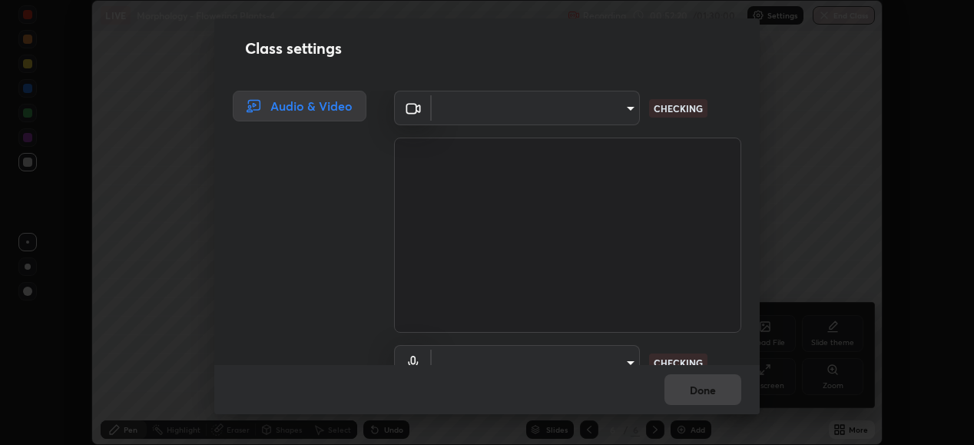
type input "6c2cbd707de14d6f22ad6aa38dcece7be3c4addb00b53b9d4bb55d2e14cdbb5a"
type input "c108463416e0f654911d3f2d5d8dc70540b561df972e8d28c90434f423b2e045"
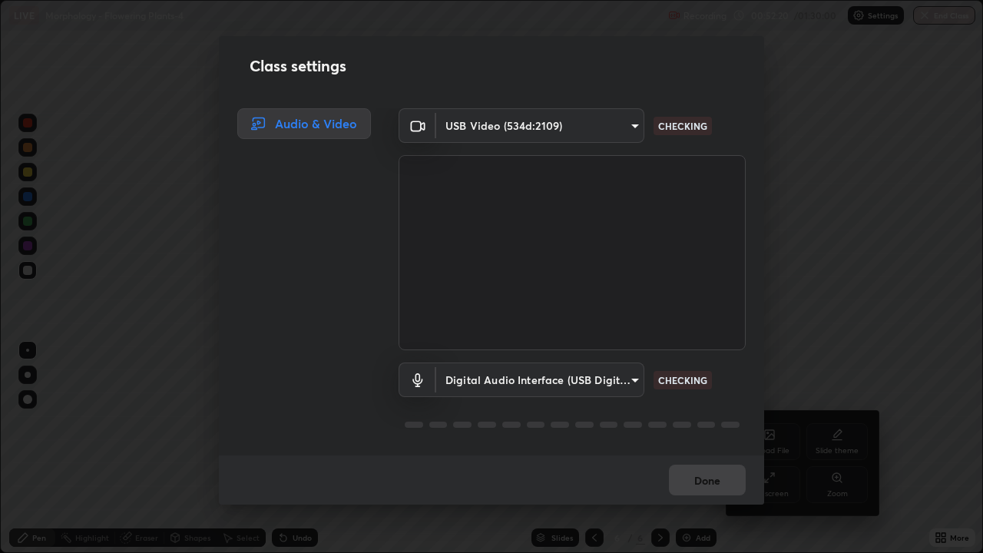
scroll to position [553, 983]
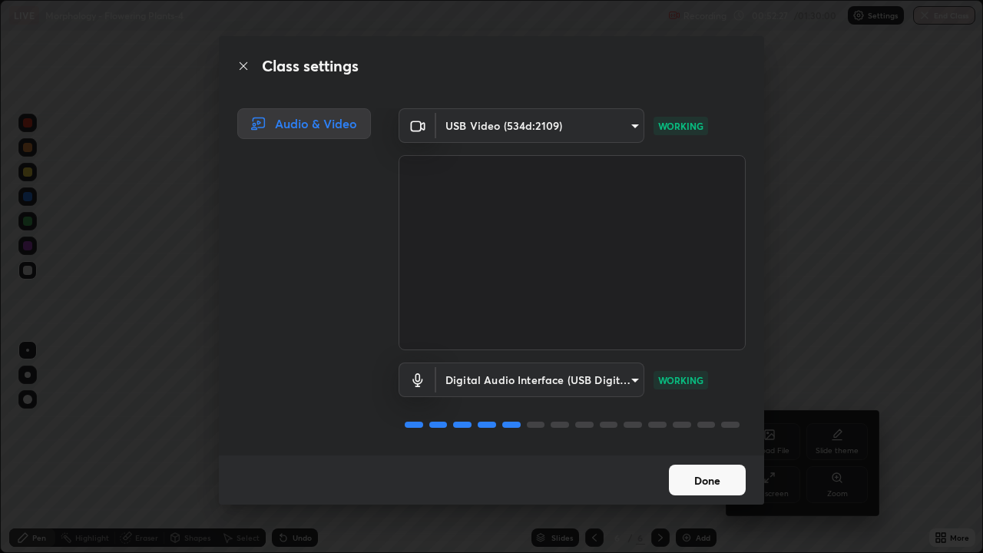
click at [692, 444] on button "Done" at bounding box center [707, 480] width 77 height 31
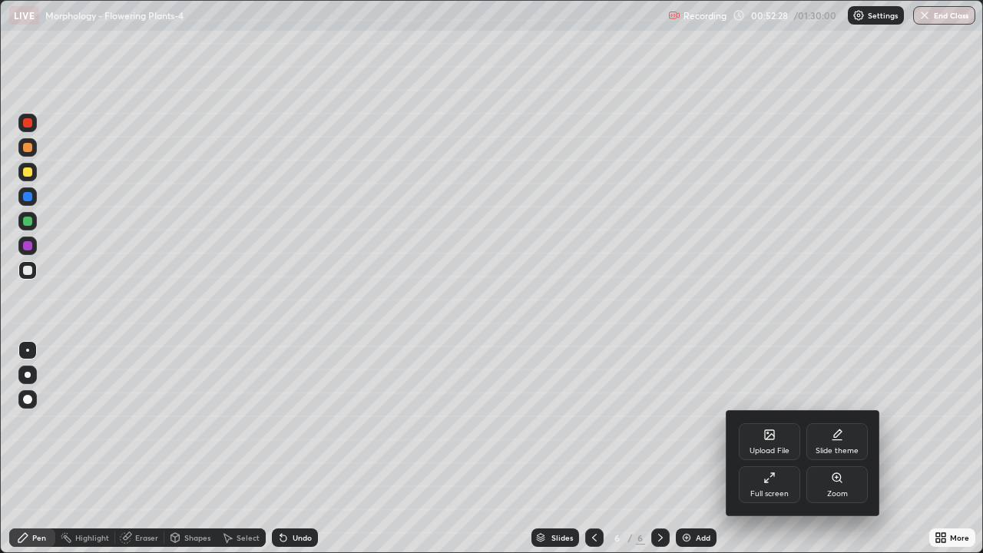
click at [700, 444] on div at bounding box center [491, 276] width 983 height 553
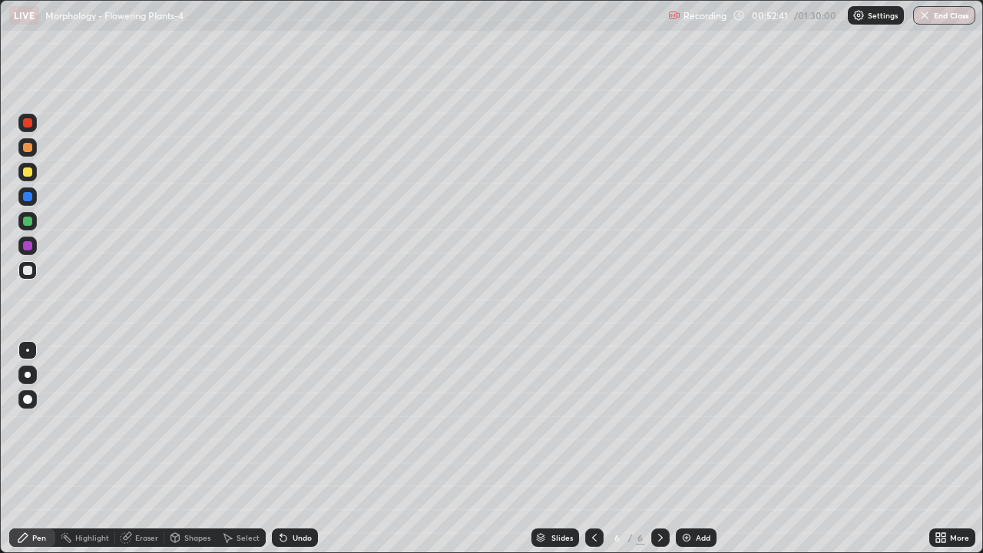
click at [25, 126] on div at bounding box center [27, 122] width 9 height 9
click at [28, 375] on div at bounding box center [28, 375] width 6 height 6
click at [295, 444] on div "Undo" at bounding box center [302, 538] width 19 height 8
click at [25, 272] on div at bounding box center [27, 270] width 9 height 9
click at [28, 175] on div at bounding box center [27, 171] width 9 height 9
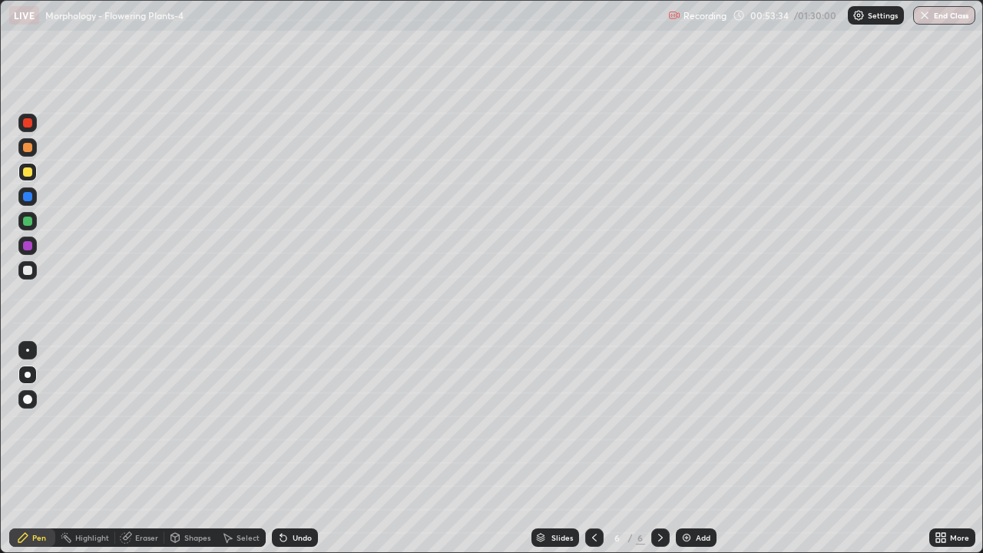
click at [28, 350] on div at bounding box center [27, 350] width 3 height 3
click at [28, 375] on div at bounding box center [28, 375] width 6 height 6
click at [28, 350] on div at bounding box center [27, 350] width 3 height 3
click at [27, 221] on div at bounding box center [27, 221] width 9 height 9
click at [28, 350] on div at bounding box center [27, 350] width 3 height 3
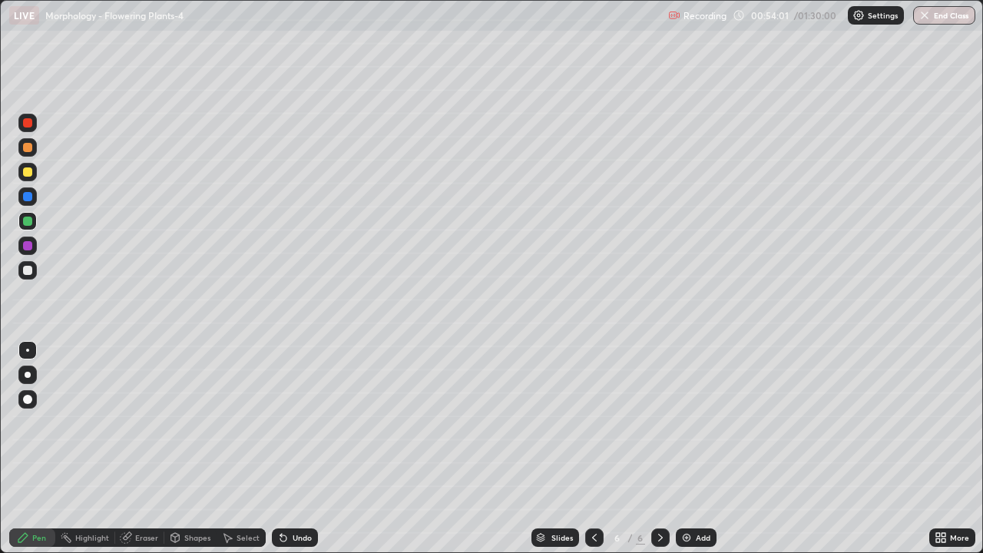
click at [28, 243] on div at bounding box center [27, 245] width 9 height 9
click at [29, 225] on div at bounding box center [27, 221] width 9 height 9
click at [28, 175] on div at bounding box center [27, 171] width 9 height 9
click at [26, 269] on div at bounding box center [27, 270] width 9 height 9
click at [31, 197] on div at bounding box center [27, 196] width 9 height 9
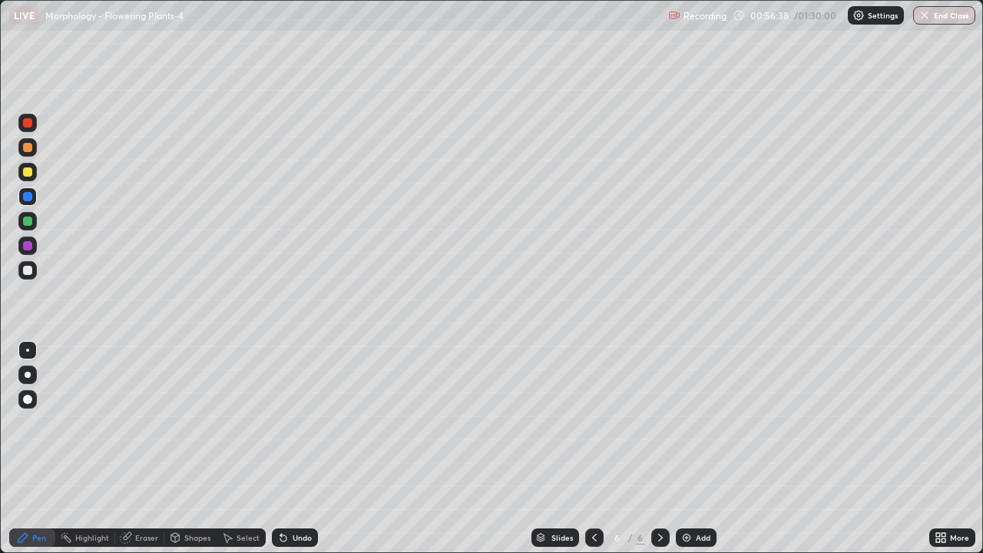
click at [25, 273] on div at bounding box center [27, 270] width 9 height 9
click at [28, 350] on div at bounding box center [27, 350] width 3 height 3
click at [25, 175] on div at bounding box center [27, 171] width 9 height 9
click at [25, 245] on div at bounding box center [27, 245] width 9 height 9
click at [26, 267] on div at bounding box center [27, 270] width 9 height 9
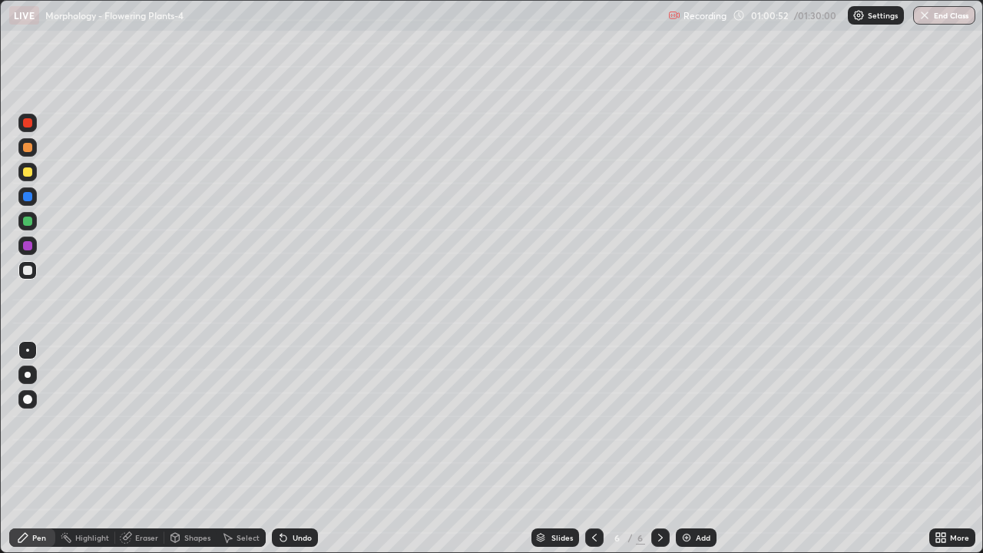
click at [25, 250] on div at bounding box center [27, 245] width 9 height 9
click at [20, 353] on div at bounding box center [27, 350] width 18 height 18
click at [22, 263] on div at bounding box center [27, 270] width 18 height 18
click at [33, 247] on div at bounding box center [27, 246] width 18 height 18
click at [25, 271] on div at bounding box center [27, 270] width 9 height 9
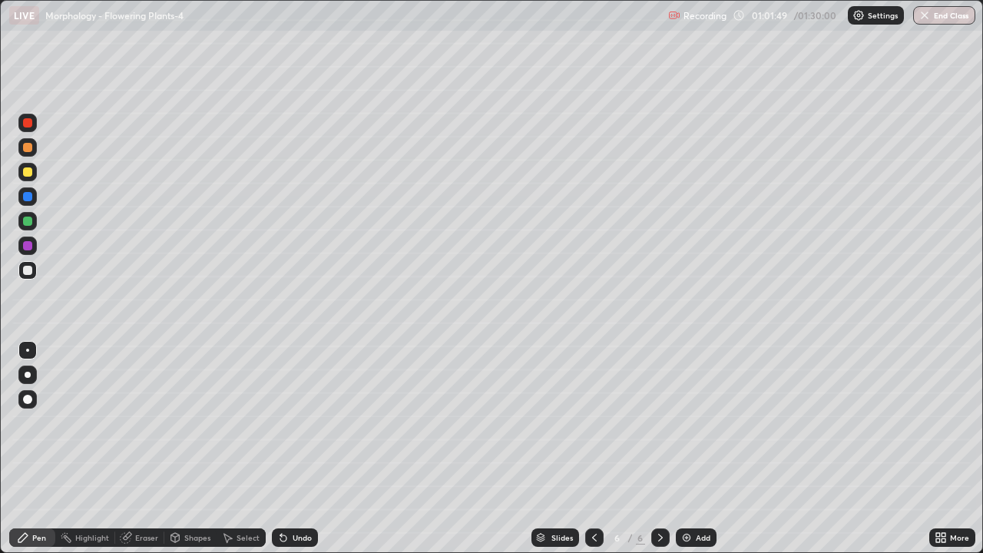
click at [28, 350] on div at bounding box center [27, 350] width 3 height 3
click at [25, 245] on div at bounding box center [27, 245] width 9 height 9
click at [19, 171] on div at bounding box center [27, 172] width 18 height 18
click at [28, 375] on div at bounding box center [28, 375] width 6 height 6
click at [21, 268] on div at bounding box center [27, 270] width 18 height 18
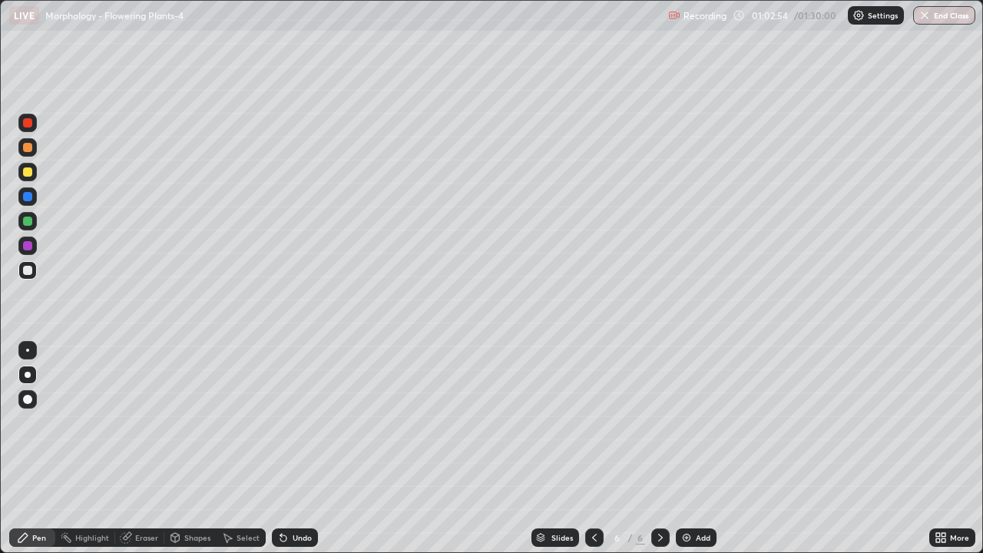
click at [28, 349] on div at bounding box center [27, 350] width 3 height 3
click at [690, 444] on img at bounding box center [686, 537] width 12 height 12
click at [594, 444] on icon at bounding box center [594, 538] width 5 height 8
click at [942, 444] on icon at bounding box center [944, 535] width 4 height 4
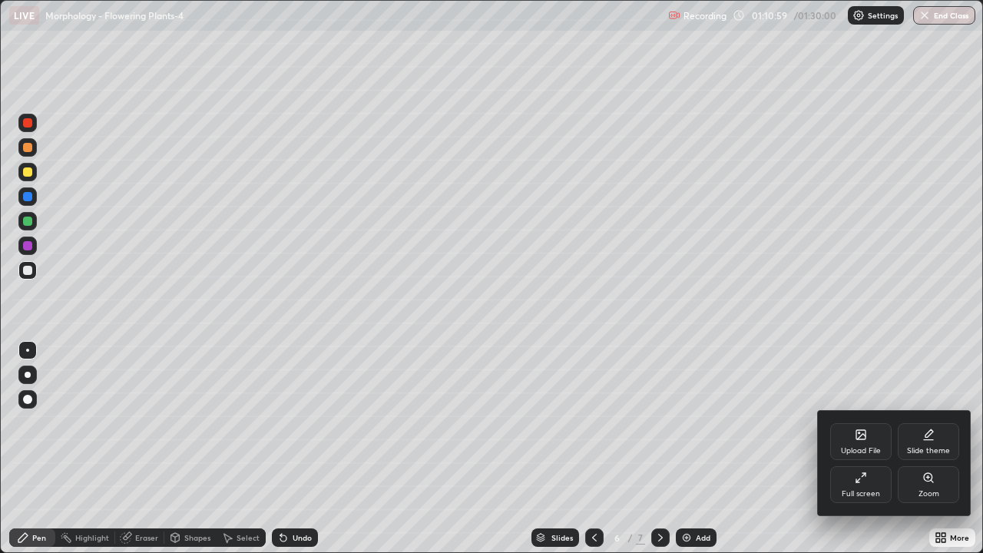
click at [922, 441] on div "Slide theme" at bounding box center [928, 441] width 61 height 37
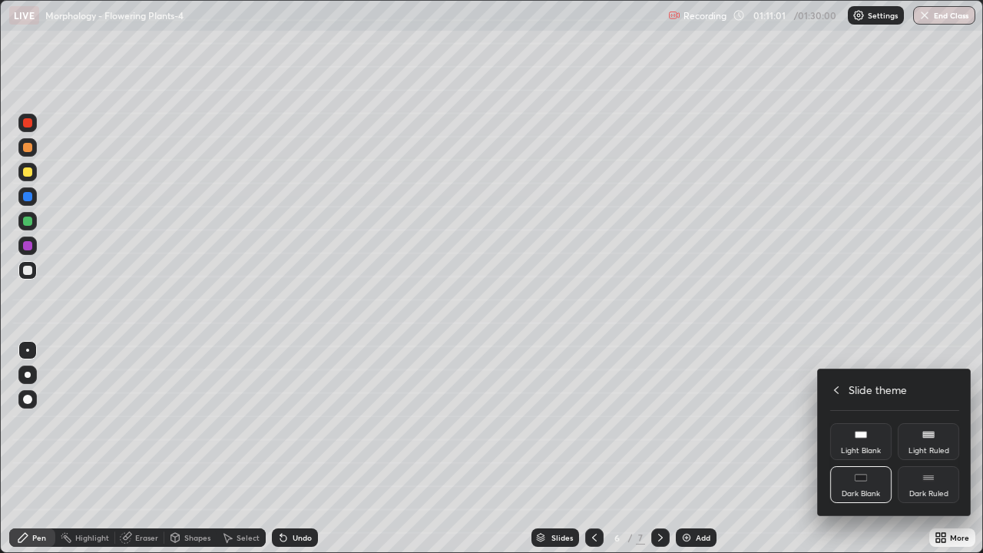
click at [921, 444] on div "Dark Ruled" at bounding box center [928, 484] width 61 height 37
click at [798, 444] on div at bounding box center [491, 276] width 983 height 553
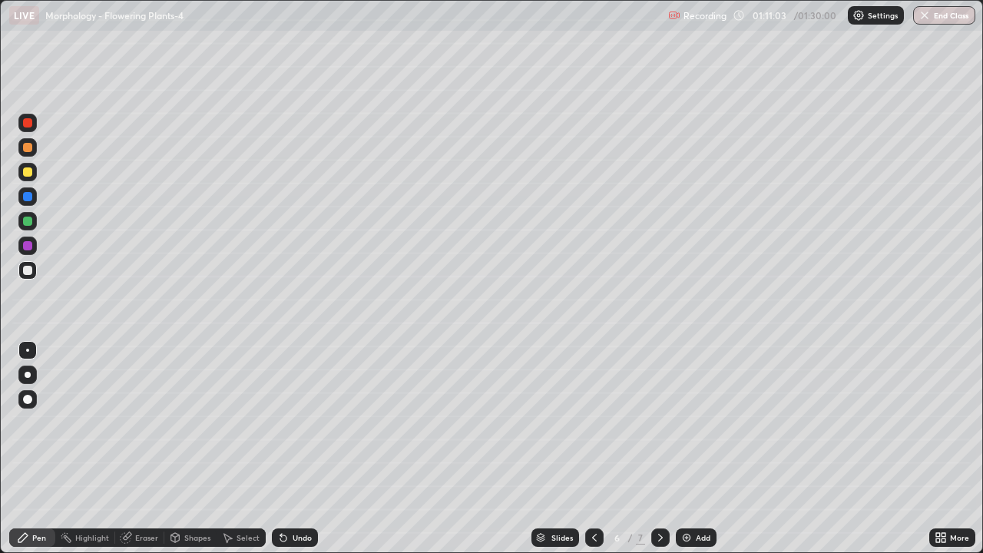
click at [698, 444] on div "Add" at bounding box center [703, 538] width 15 height 8
click at [28, 174] on div at bounding box center [27, 171] width 9 height 9
click at [27, 372] on div at bounding box center [28, 375] width 6 height 6
click at [28, 270] on div at bounding box center [27, 270] width 9 height 9
click at [33, 356] on div at bounding box center [27, 350] width 18 height 18
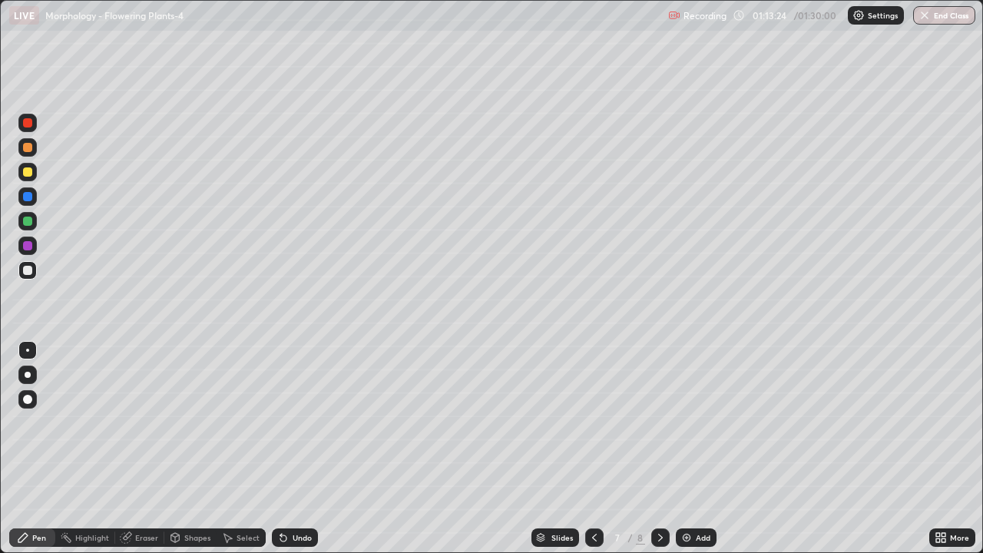
click at [28, 277] on div at bounding box center [27, 270] width 18 height 18
click at [32, 348] on div at bounding box center [27, 350] width 18 height 18
click at [31, 174] on div at bounding box center [27, 171] width 9 height 9
click at [27, 272] on div at bounding box center [27, 270] width 9 height 9
click at [31, 172] on div at bounding box center [27, 171] width 9 height 9
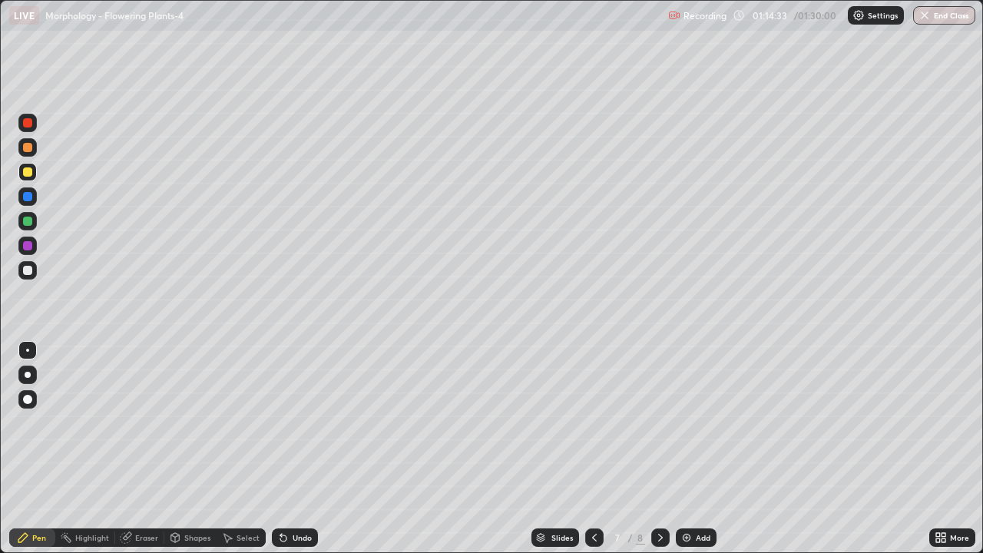
click at [30, 270] on div at bounding box center [27, 270] width 9 height 9
click at [939, 444] on icon at bounding box center [938, 540] width 4 height 4
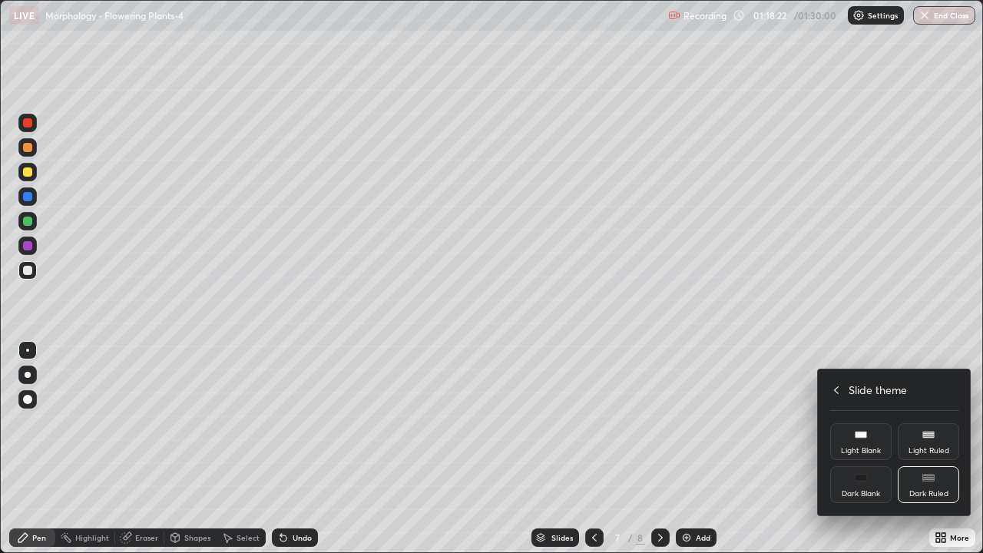
click at [946, 444] on div at bounding box center [491, 276] width 983 height 553
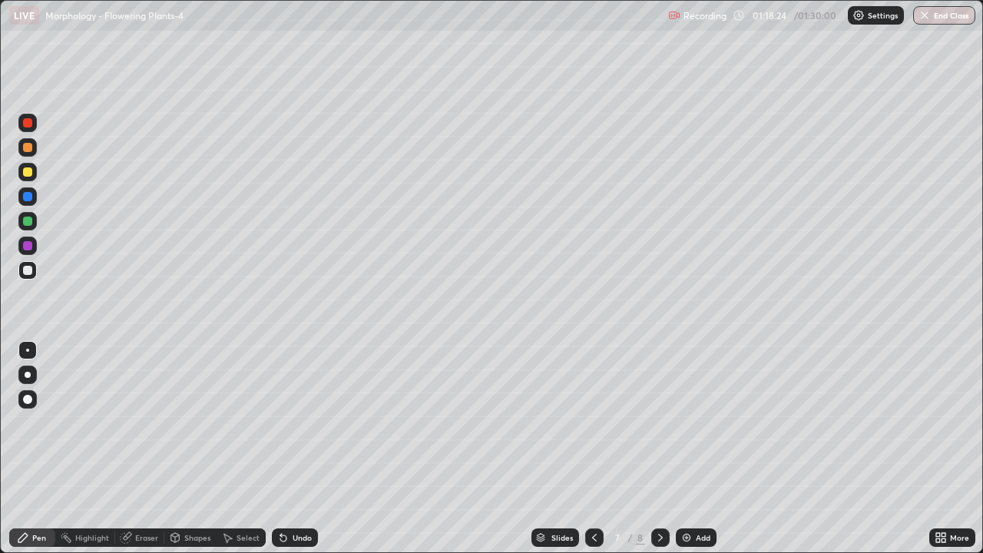
click at [951, 444] on div "More" at bounding box center [959, 538] width 19 height 8
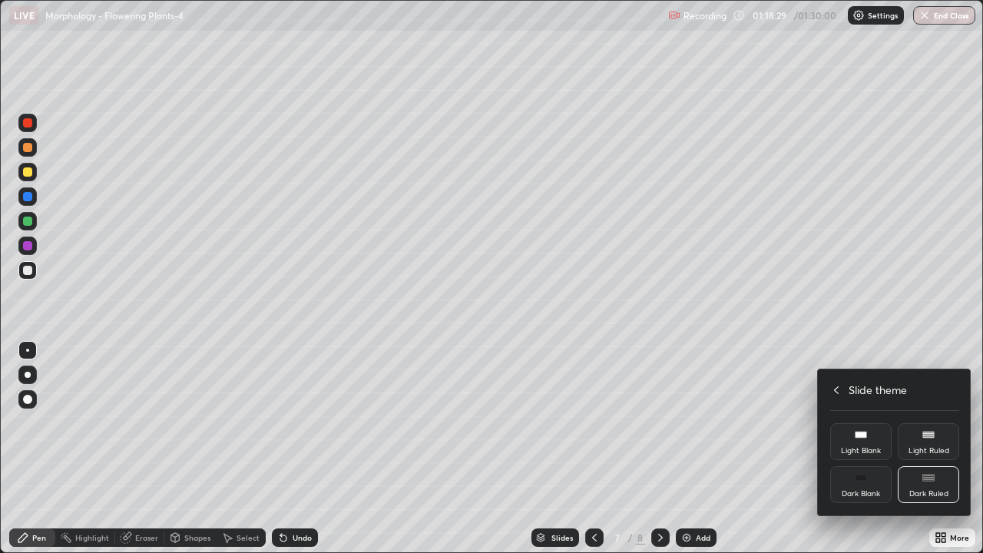
click at [940, 444] on div at bounding box center [491, 276] width 983 height 553
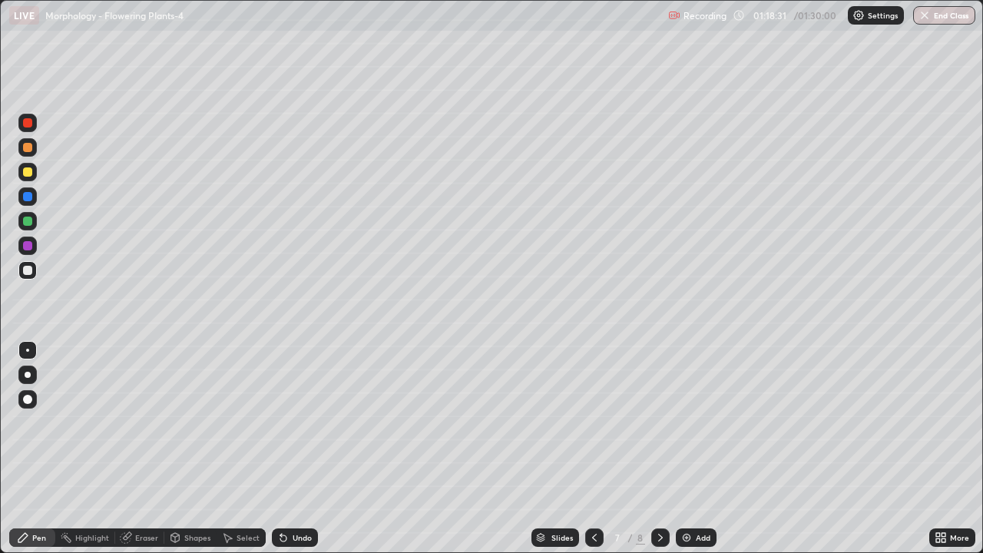
click at [940, 444] on icon at bounding box center [941, 537] width 12 height 12
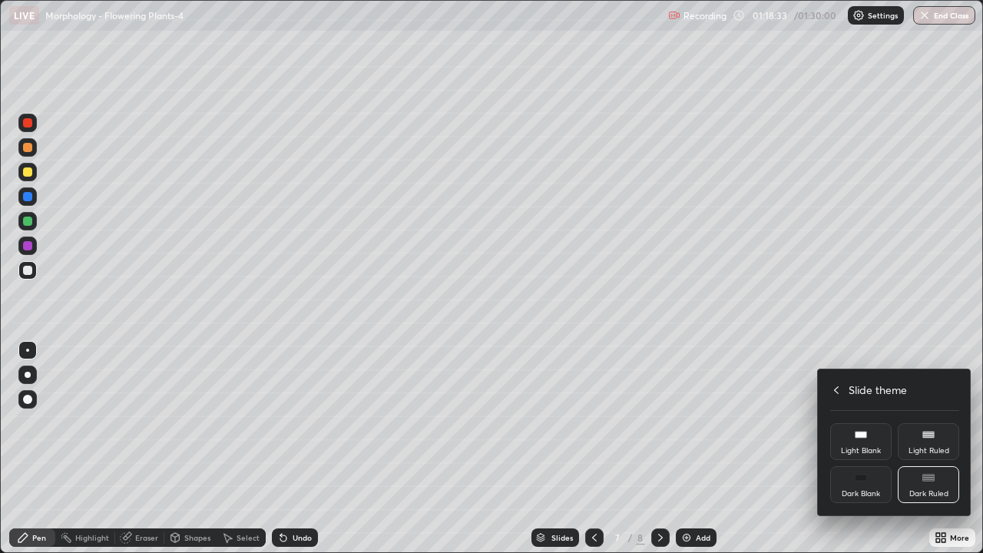
click at [940, 444] on div at bounding box center [491, 276] width 983 height 553
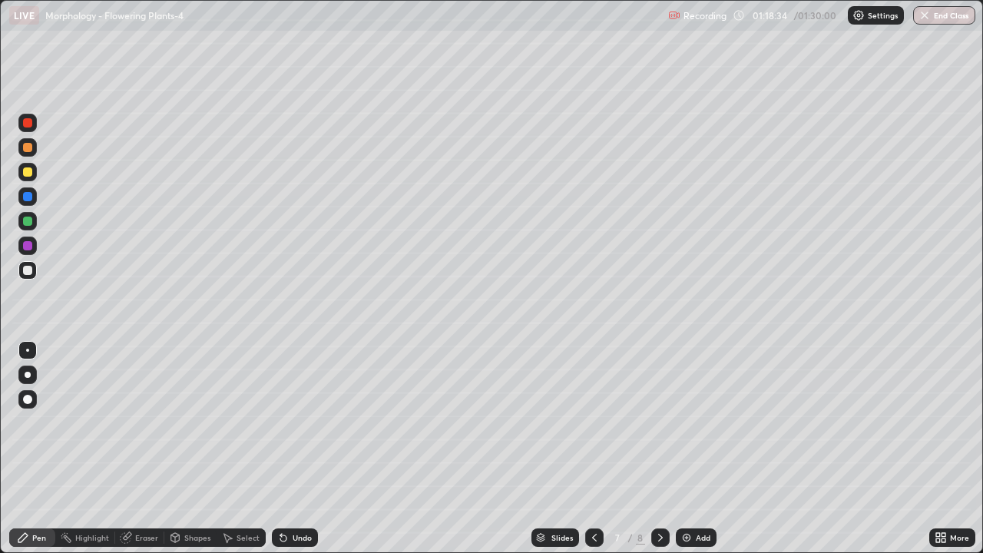
click at [939, 444] on div "Upload File Slide theme Full screen Zoom Slide theme Light Blank Light Ruled Da…" at bounding box center [491, 276] width 983 height 553
click at [30, 172] on div at bounding box center [27, 171] width 9 height 9
click at [28, 350] on div at bounding box center [27, 350] width 3 height 3
click at [35, 278] on div at bounding box center [27, 270] width 18 height 25
click at [28, 350] on div at bounding box center [27, 350] width 3 height 3
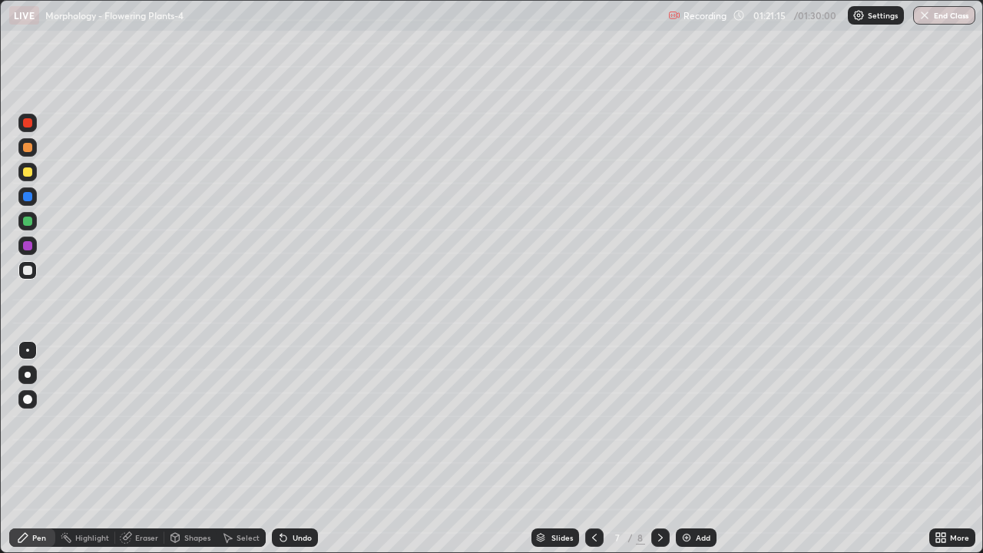
click at [31, 174] on div at bounding box center [27, 171] width 9 height 9
click at [28, 172] on div at bounding box center [27, 171] width 9 height 9
click at [25, 273] on div at bounding box center [27, 270] width 9 height 9
click at [31, 175] on div at bounding box center [27, 171] width 9 height 9
click at [29, 274] on div at bounding box center [27, 270] width 9 height 9
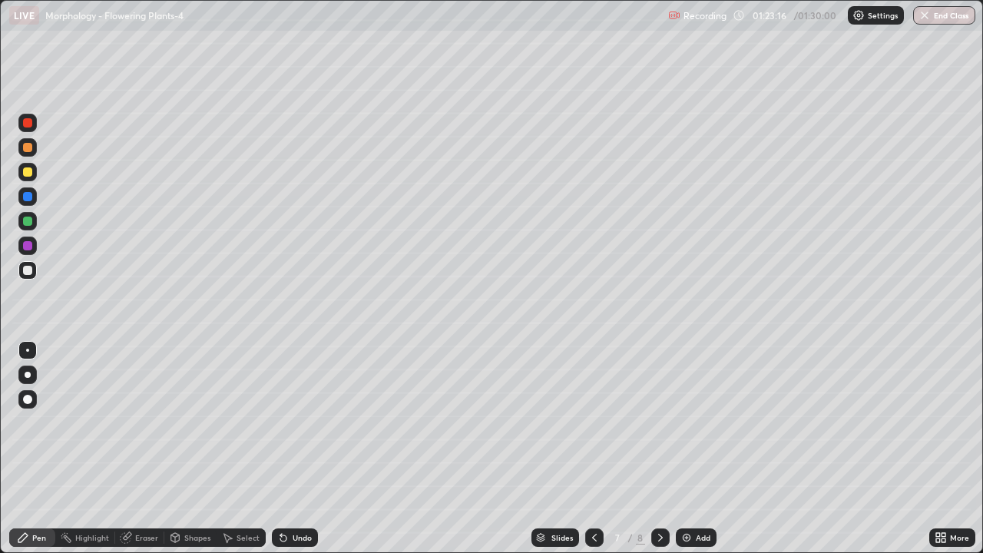
click at [28, 175] on div at bounding box center [27, 171] width 9 height 9
click at [26, 223] on div at bounding box center [27, 221] width 9 height 9
click at [27, 273] on div at bounding box center [27, 270] width 9 height 9
click at [28, 350] on div at bounding box center [27, 350] width 3 height 3
click at [293, 444] on div "Undo" at bounding box center [302, 538] width 19 height 8
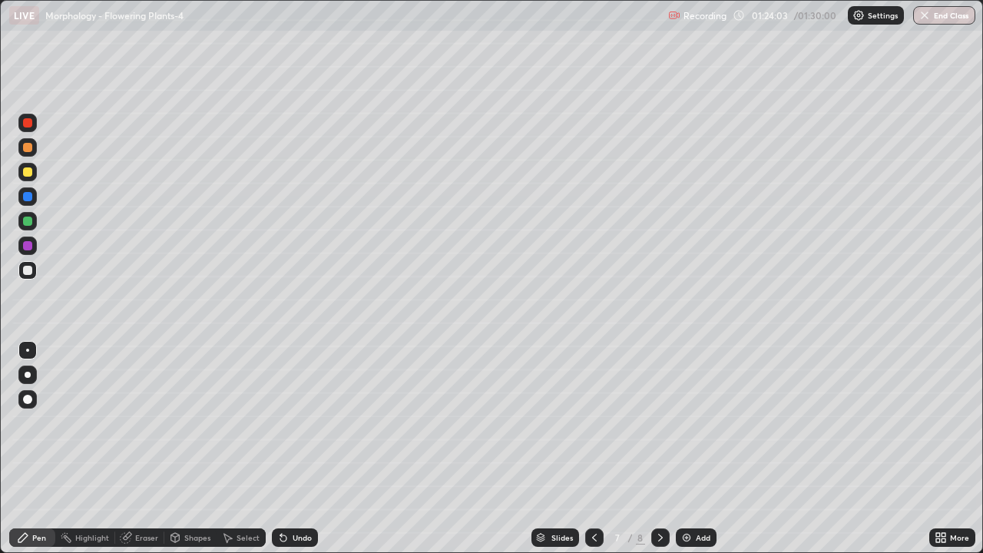
click at [294, 444] on div "Undo" at bounding box center [302, 538] width 19 height 8
click at [946, 17] on button "End Class" at bounding box center [945, 15] width 61 height 18
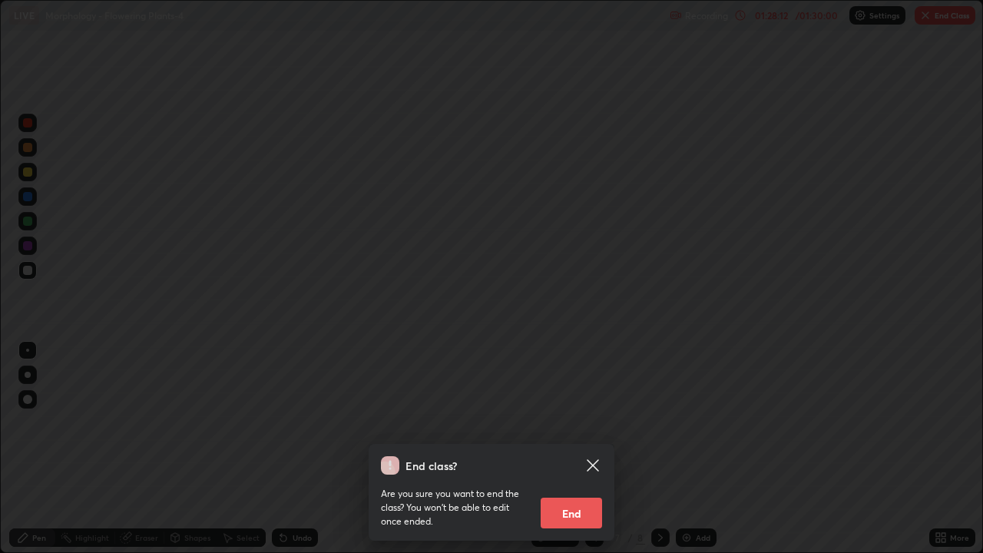
click at [588, 444] on button "End" at bounding box center [571, 513] width 61 height 31
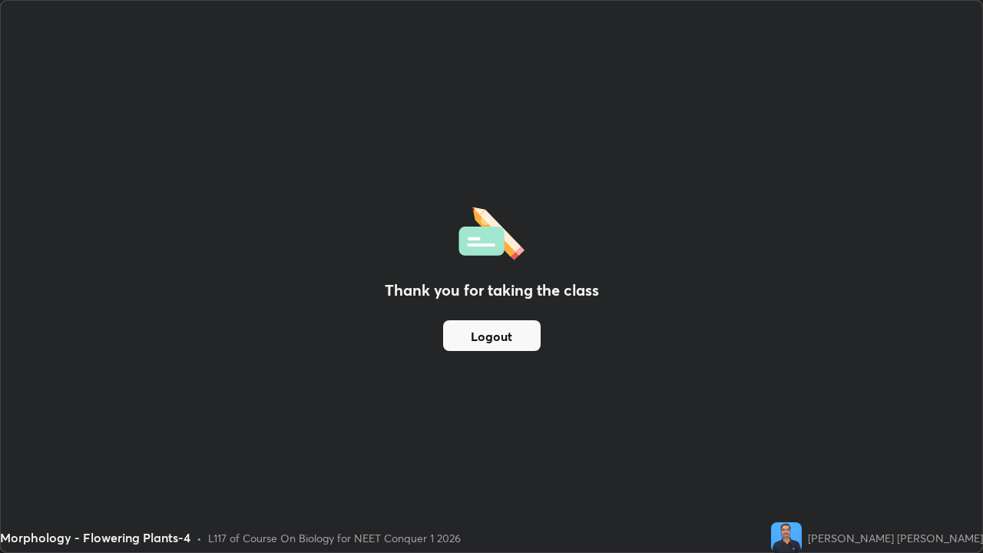
click at [470, 343] on button "Logout" at bounding box center [492, 335] width 98 height 31
